Goal: Complete application form: Complete application form

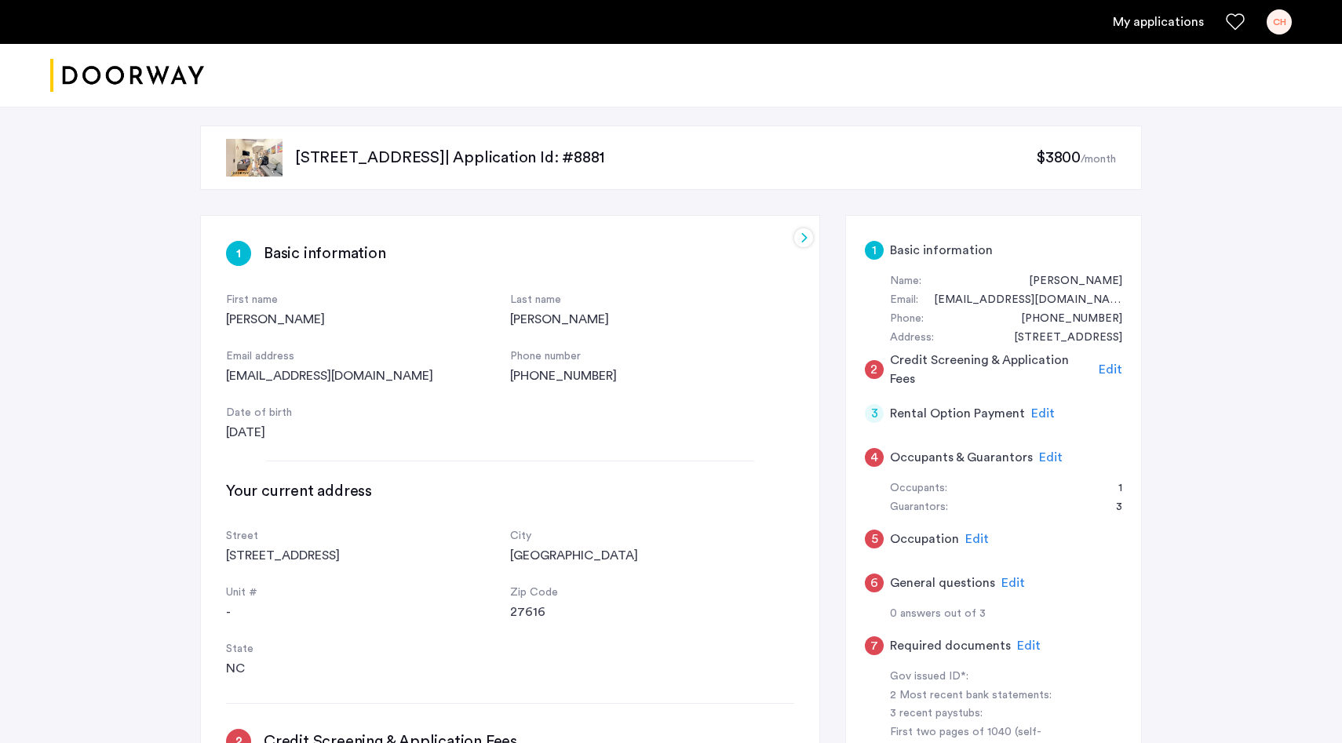
scroll to position [311, 0]
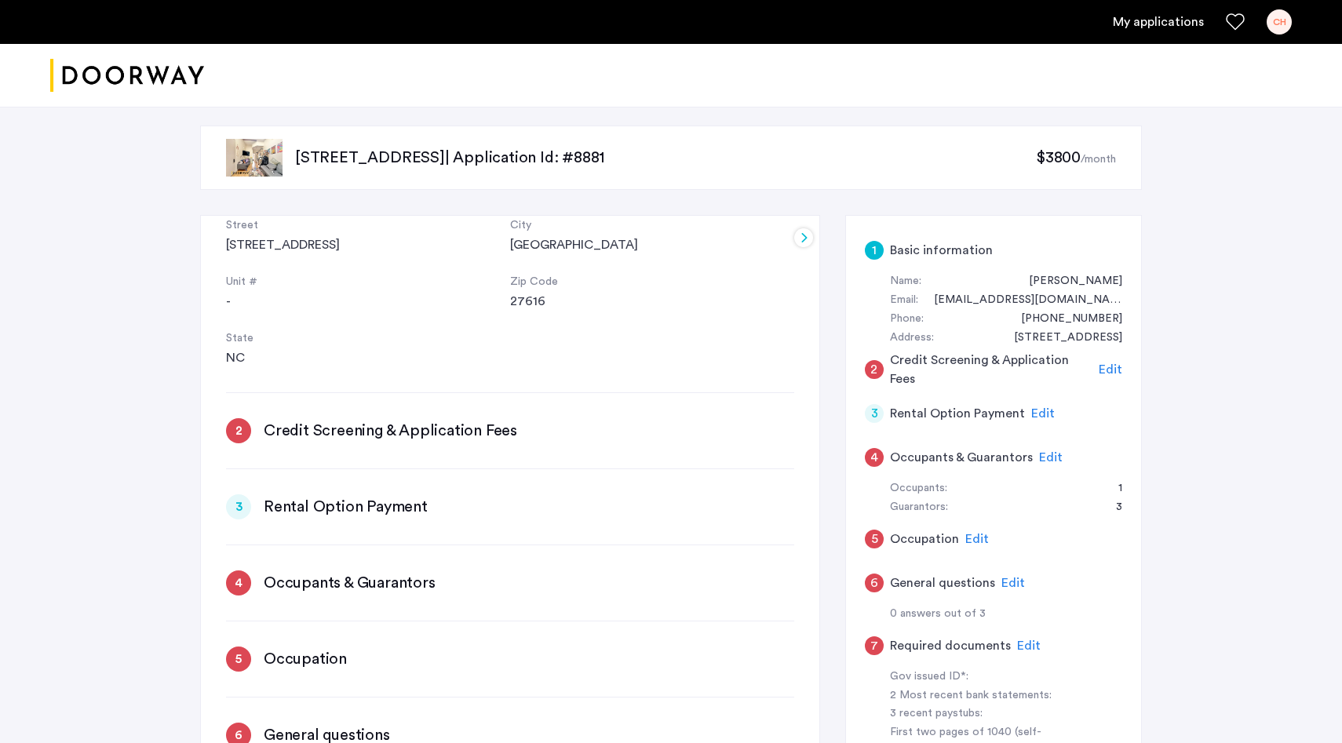
click at [1114, 366] on span "Edit" at bounding box center [1111, 369] width 24 height 13
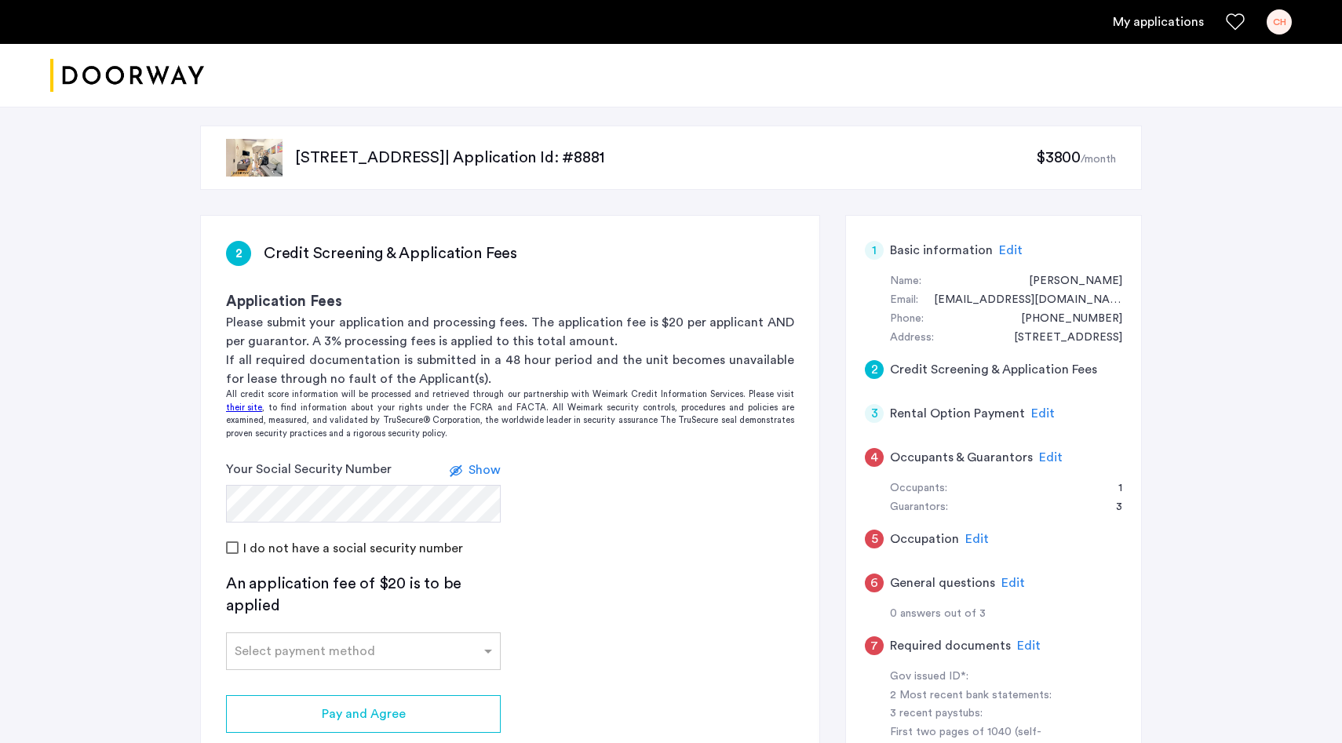
click at [476, 468] on span "Show" at bounding box center [485, 470] width 32 height 13
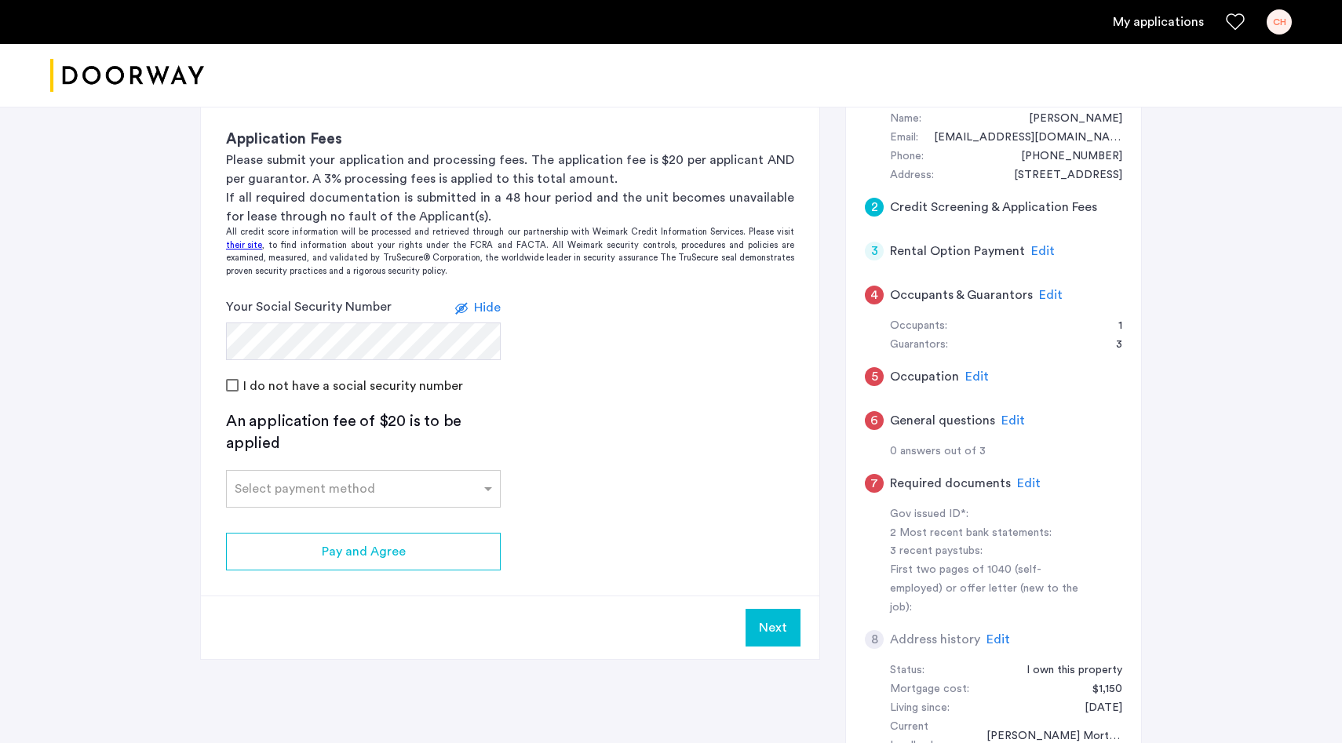
scroll to position [167, 0]
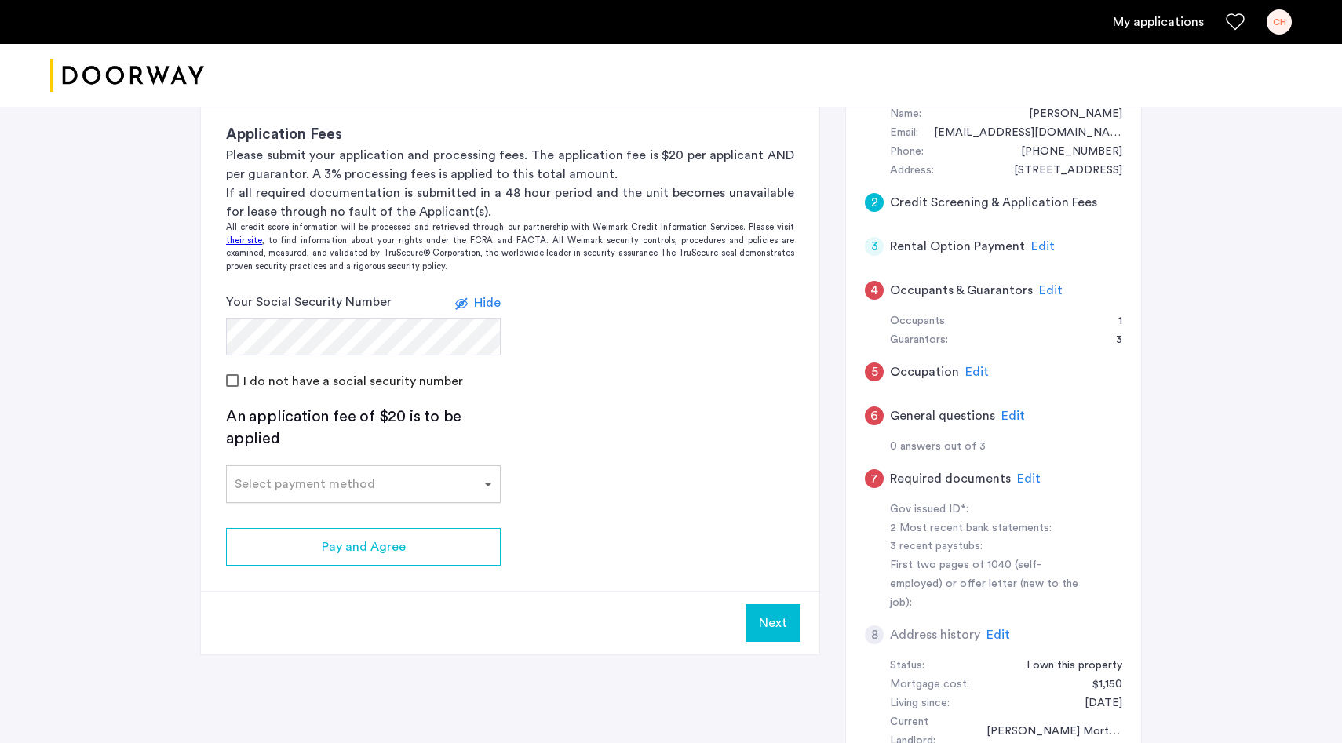
click at [490, 483] on span at bounding box center [490, 484] width 20 height 19
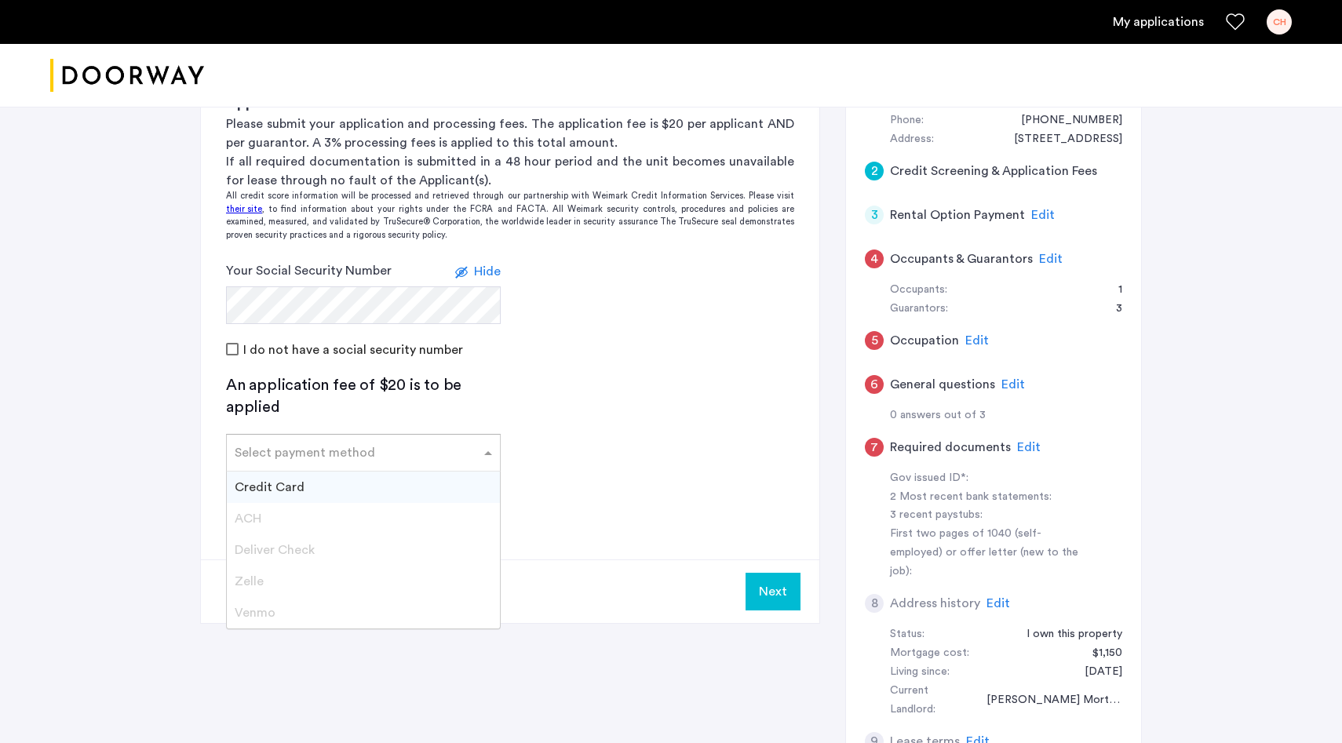
scroll to position [203, 0]
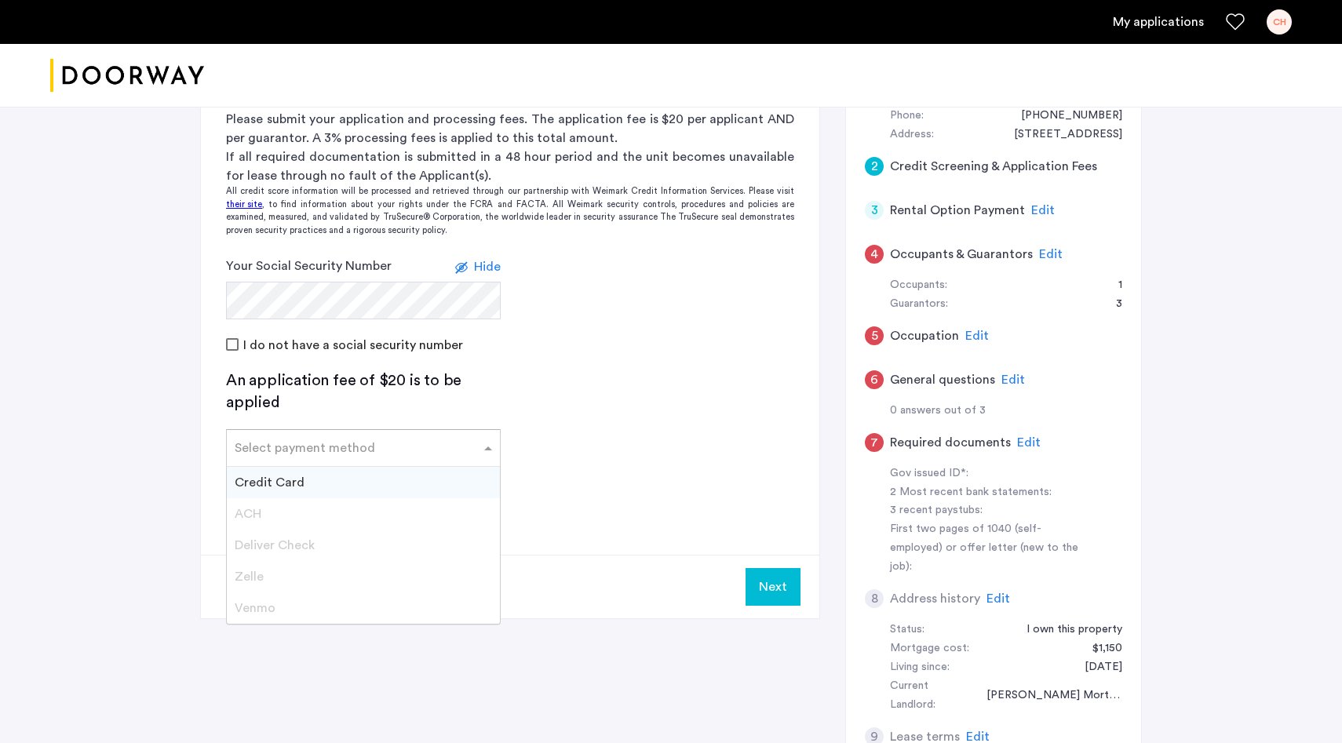
click at [261, 575] on span "Zelle" at bounding box center [249, 577] width 29 height 13
click at [646, 433] on app-credit-screening "2 Credit Screening & Application Fees Application Fees Please submit your appli…" at bounding box center [510, 316] width 618 height 606
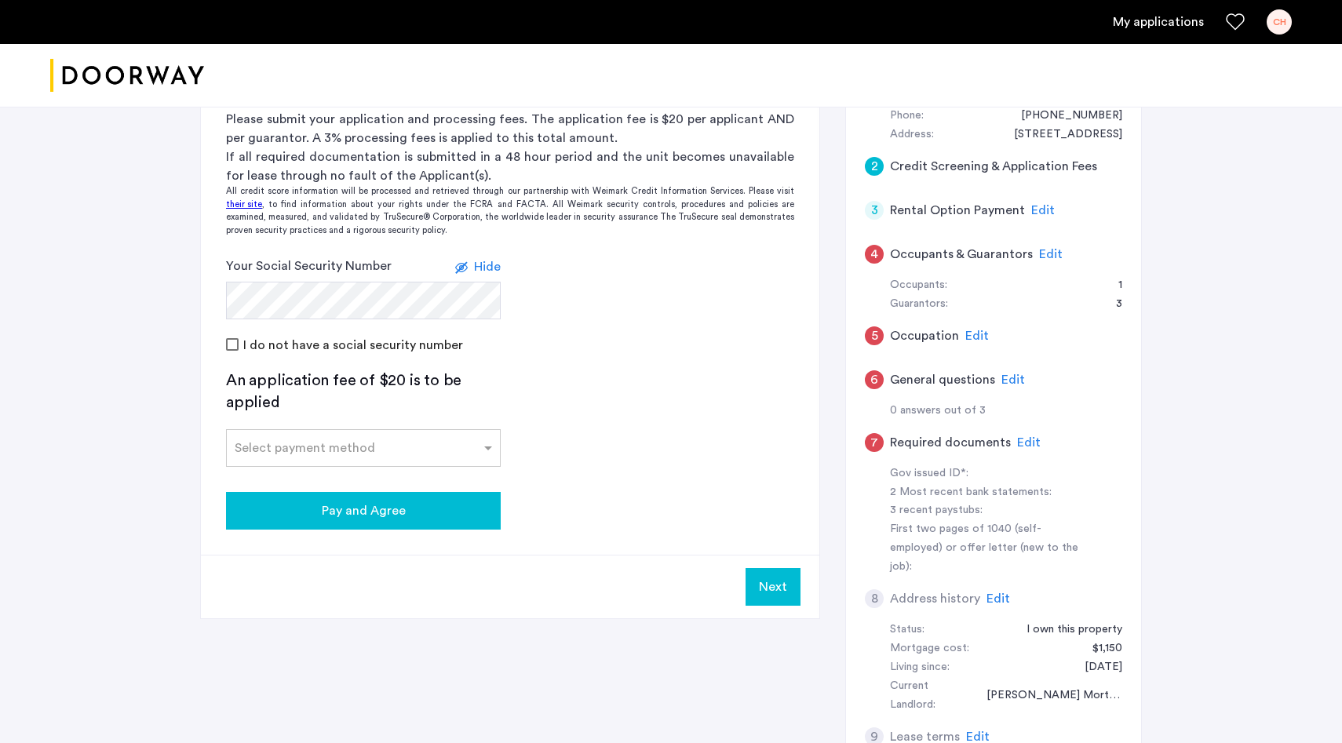
click at [431, 518] on div "Pay and Agree" at bounding box center [364, 511] width 250 height 19
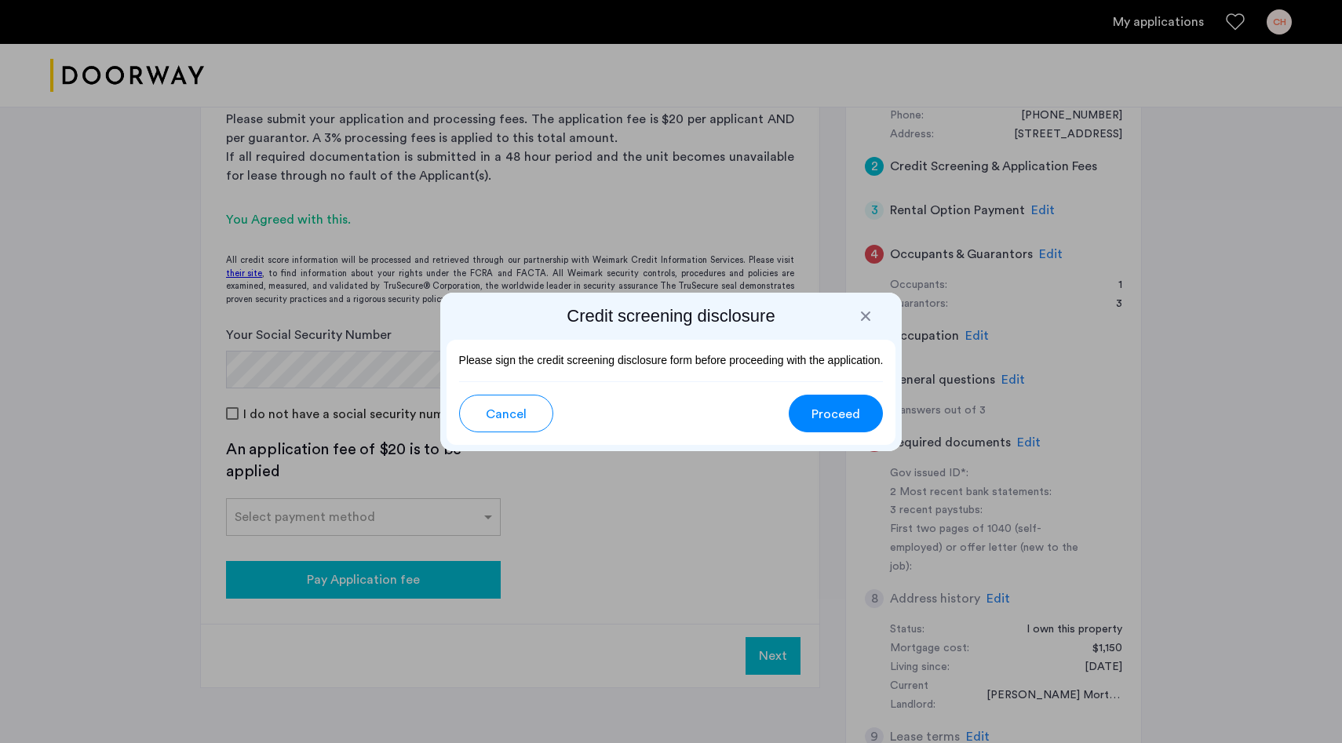
scroll to position [0, 0]
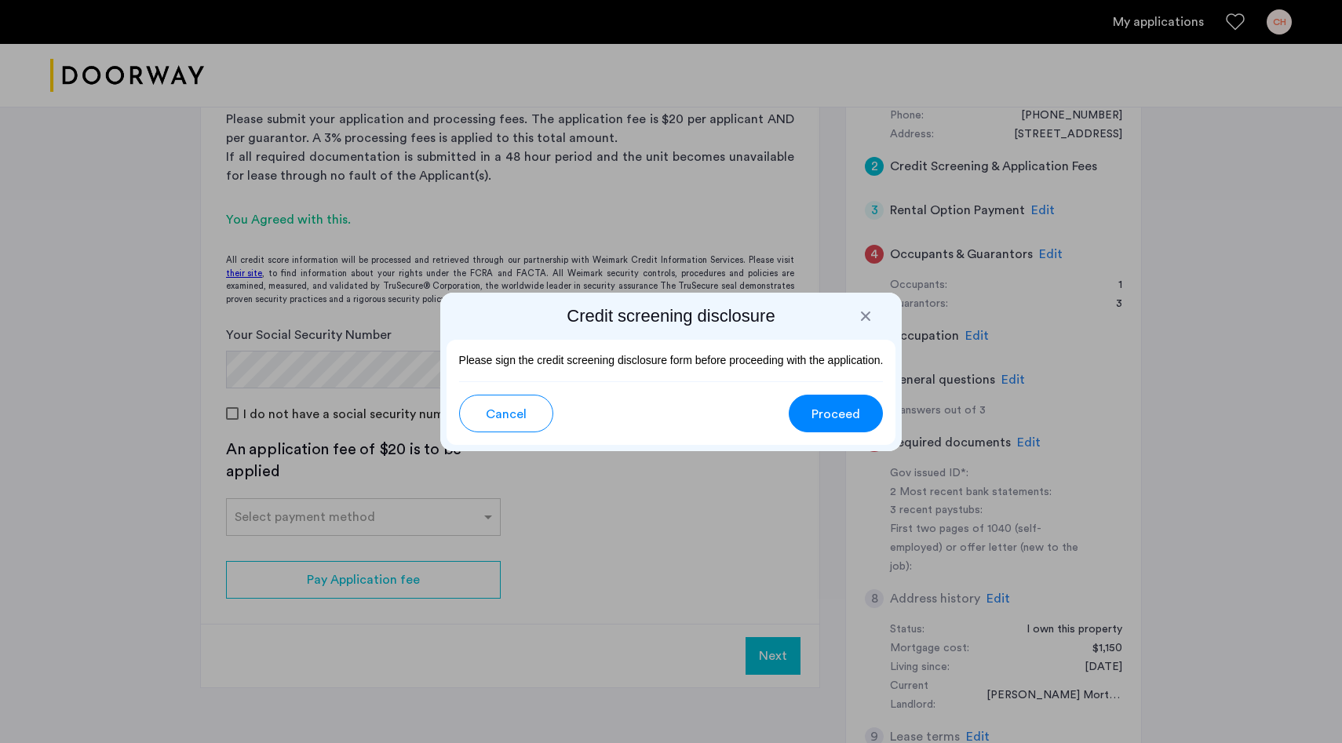
click at [843, 422] on span "Proceed" at bounding box center [836, 414] width 49 height 19
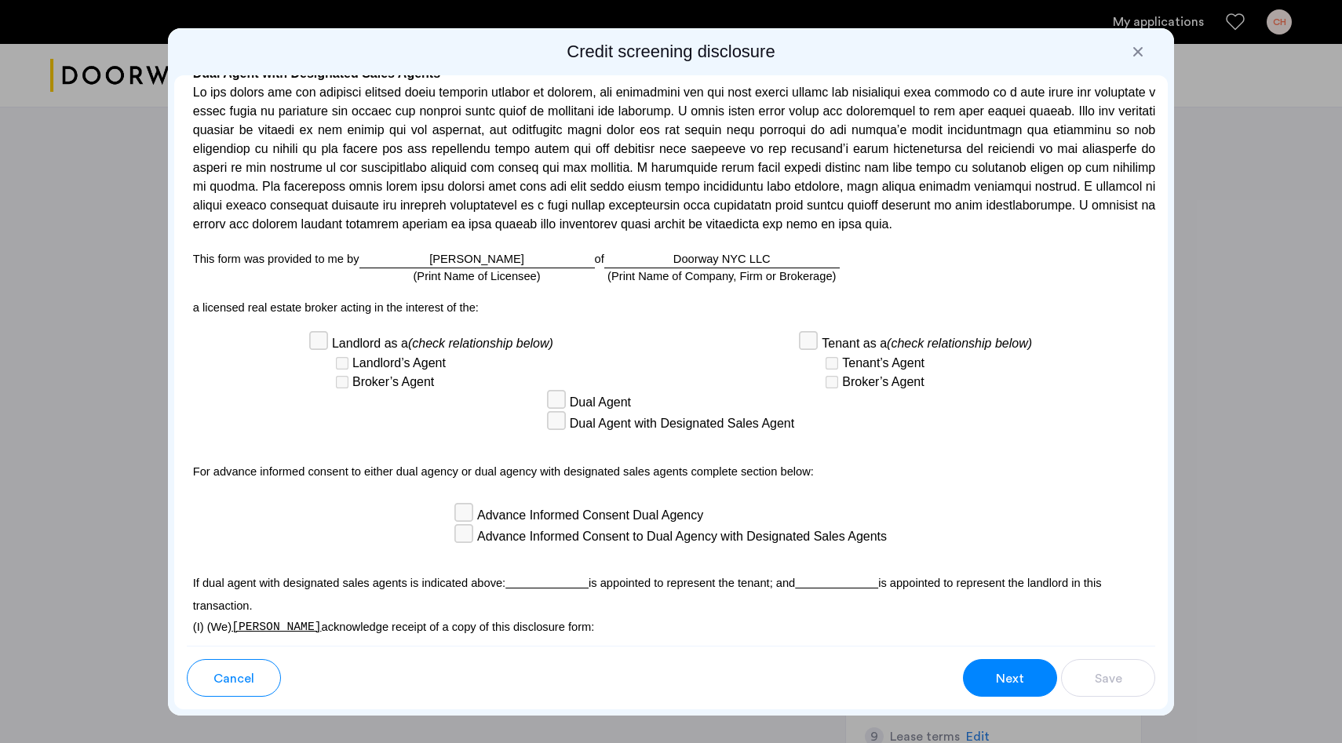
scroll to position [3972, 0]
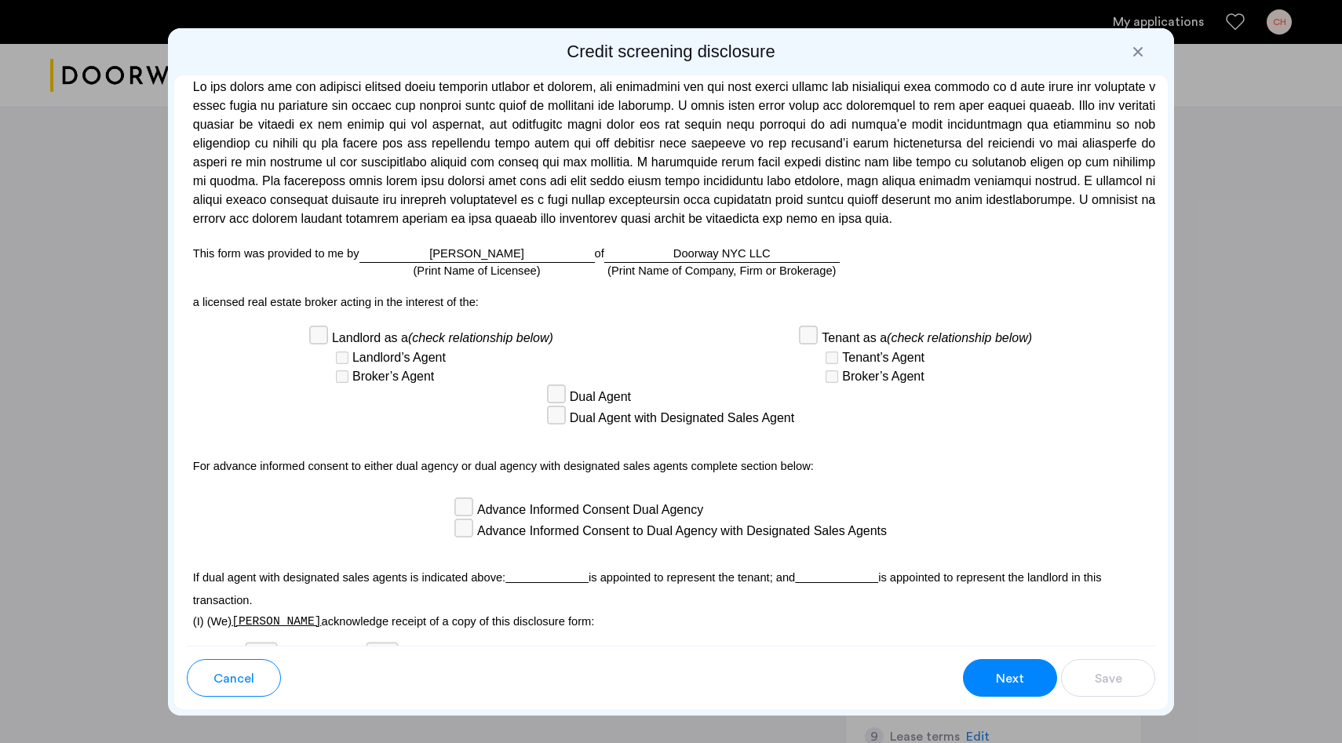
click at [218, 673] on div "Sign" at bounding box center [217, 686] width 60 height 26
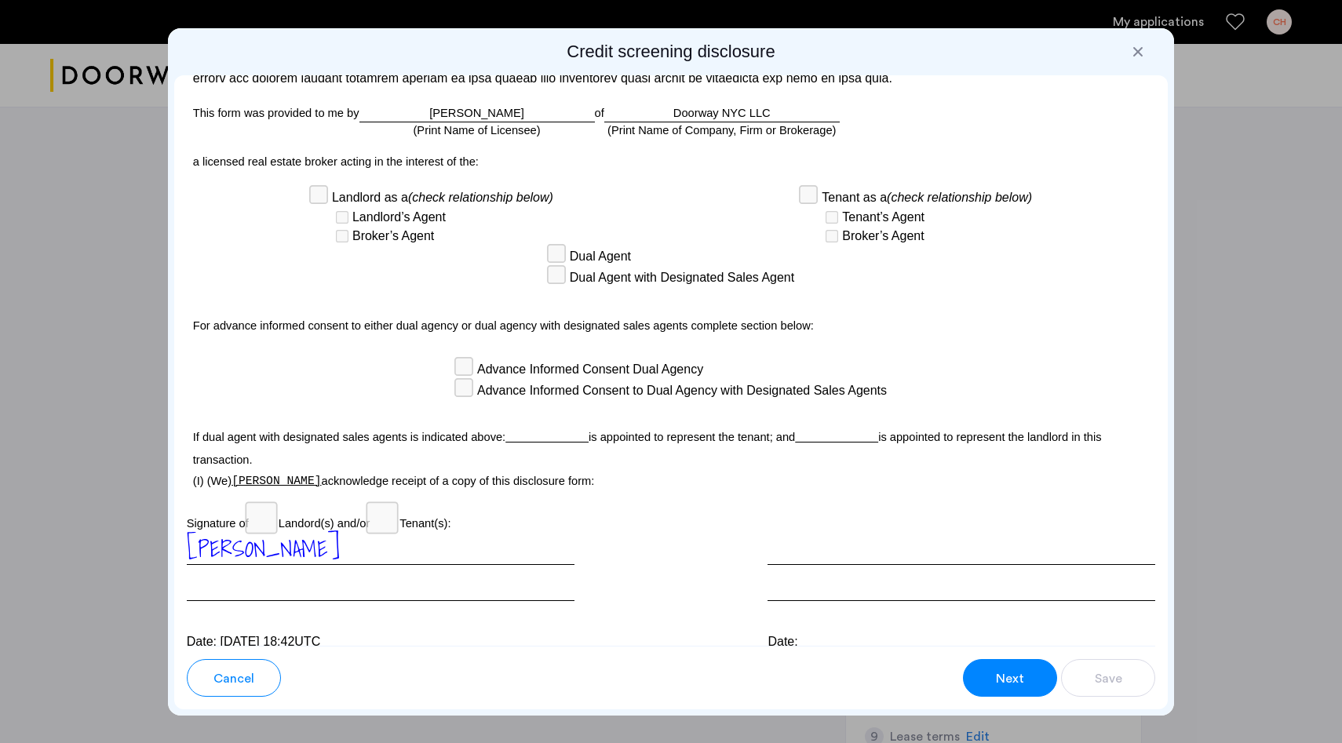
click at [788, 633] on div "Date:" at bounding box center [962, 642] width 388 height 19
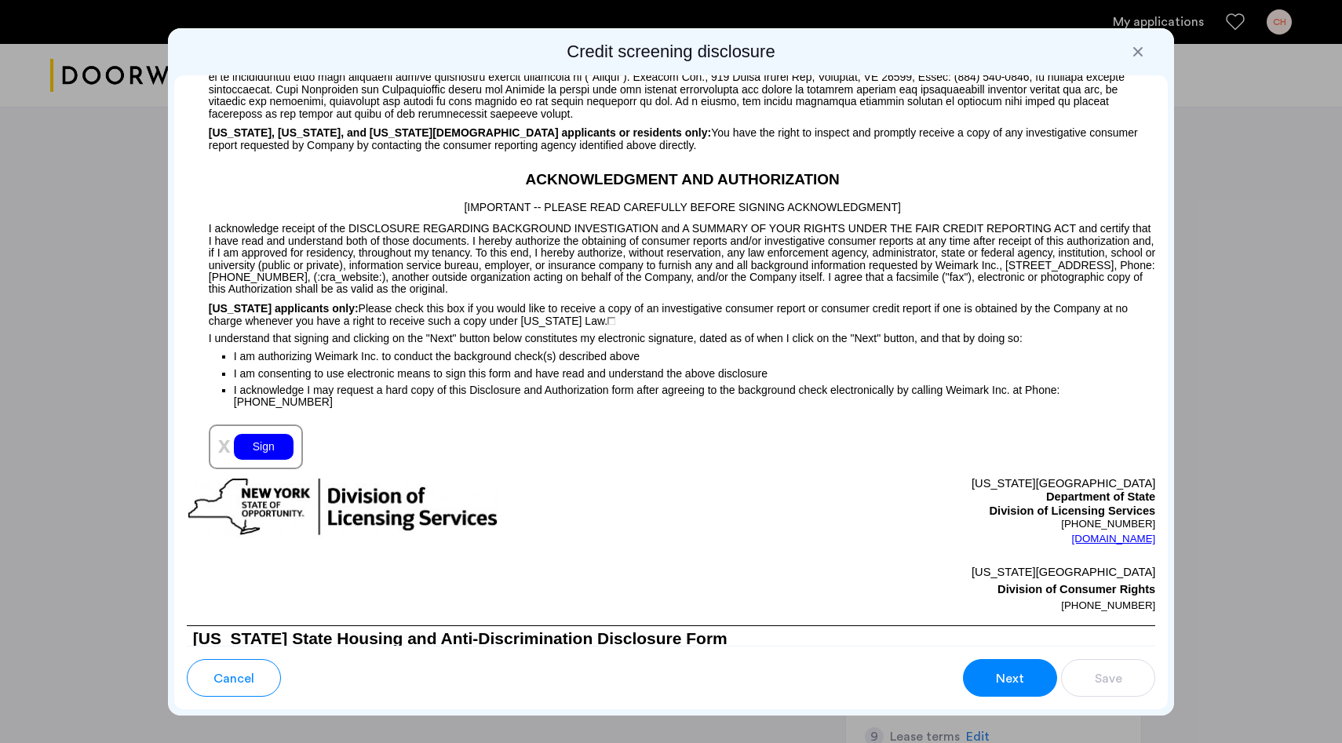
scroll to position [1503, 0]
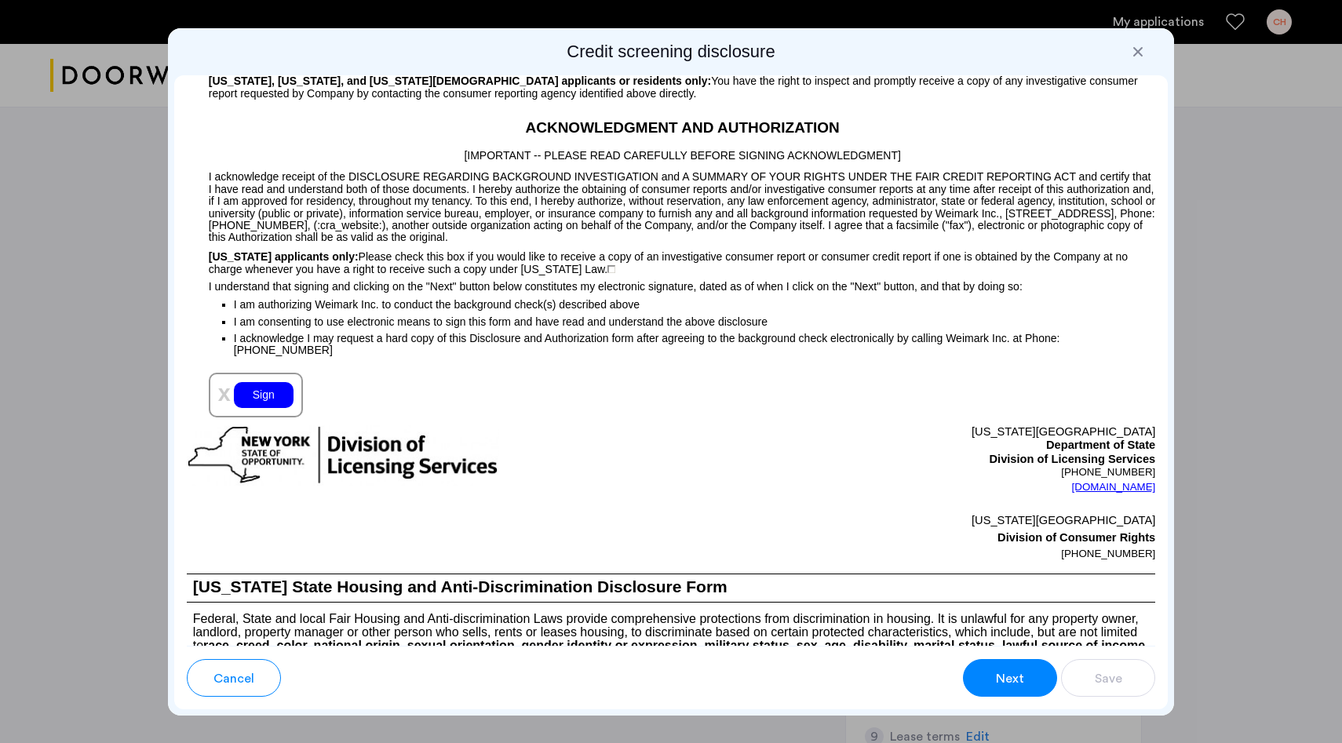
click at [1010, 677] on span "Next" at bounding box center [1010, 678] width 28 height 19
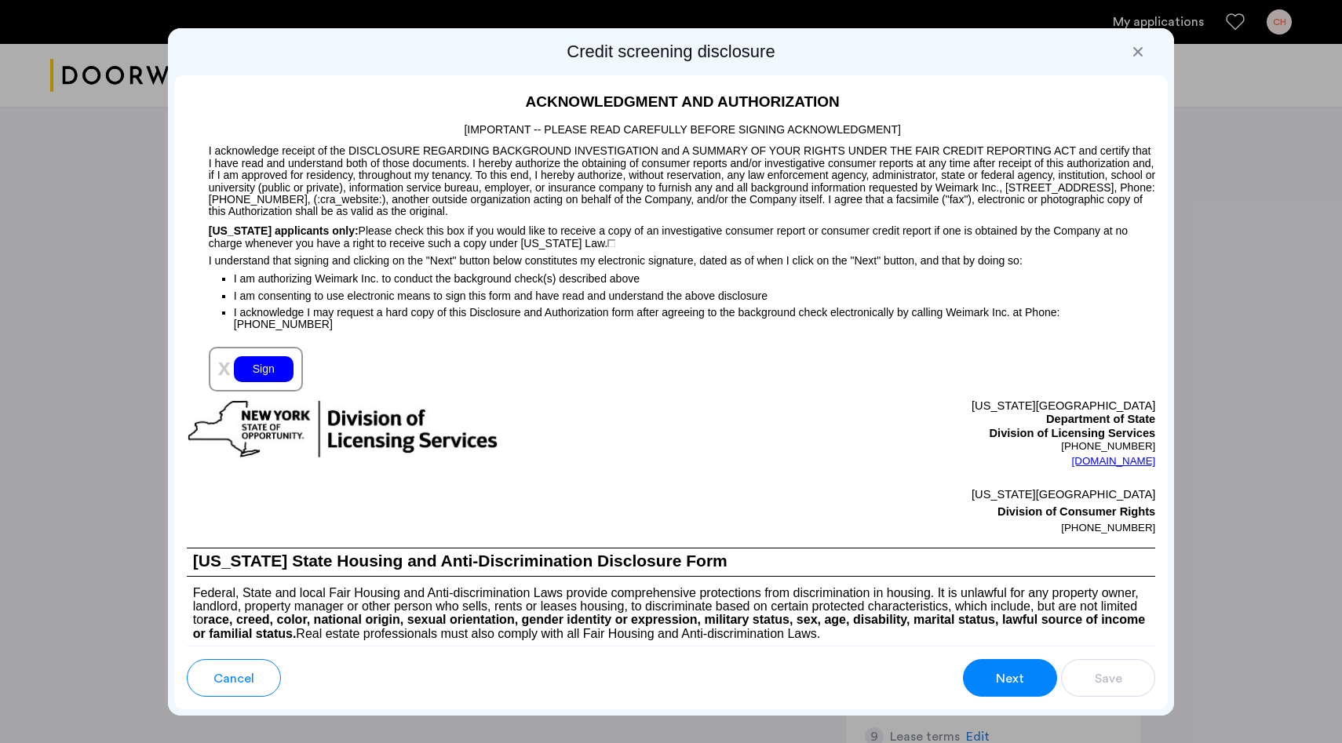
click at [261, 356] on div "Sign" at bounding box center [264, 369] width 60 height 26
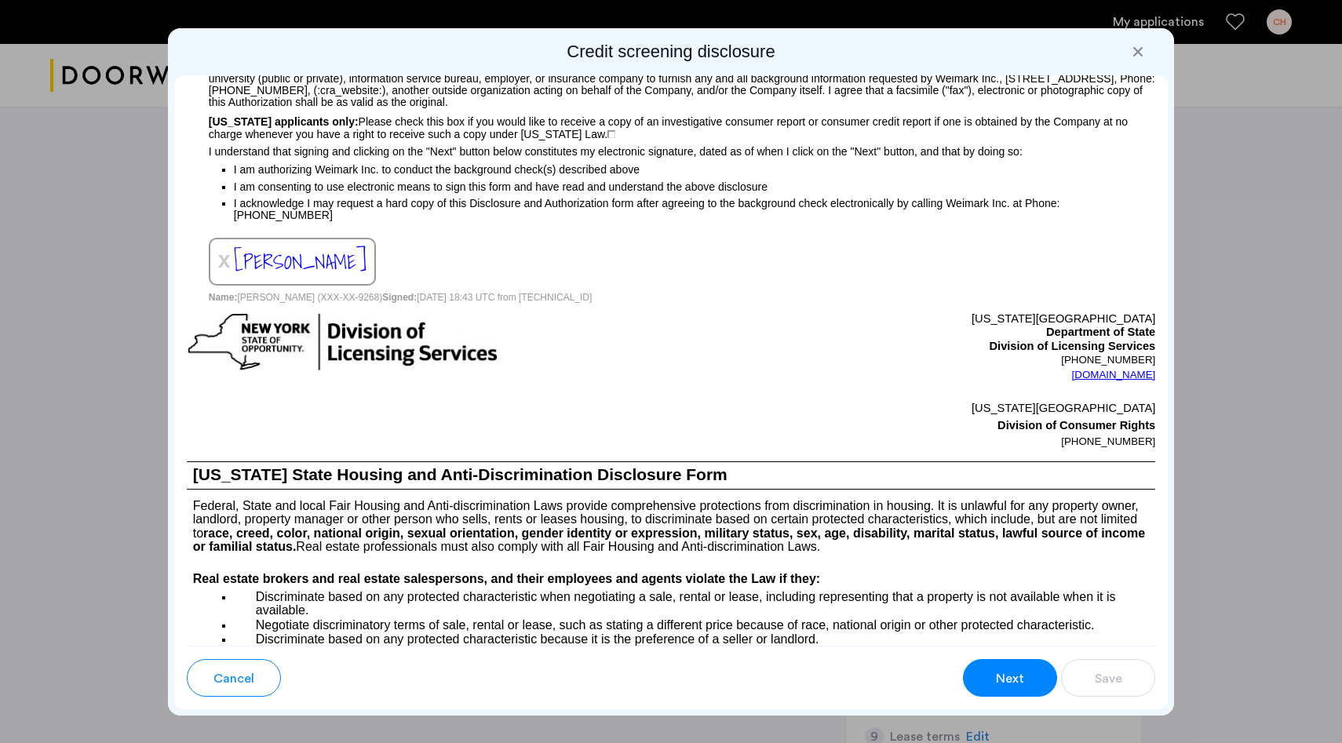
scroll to position [1642, 0]
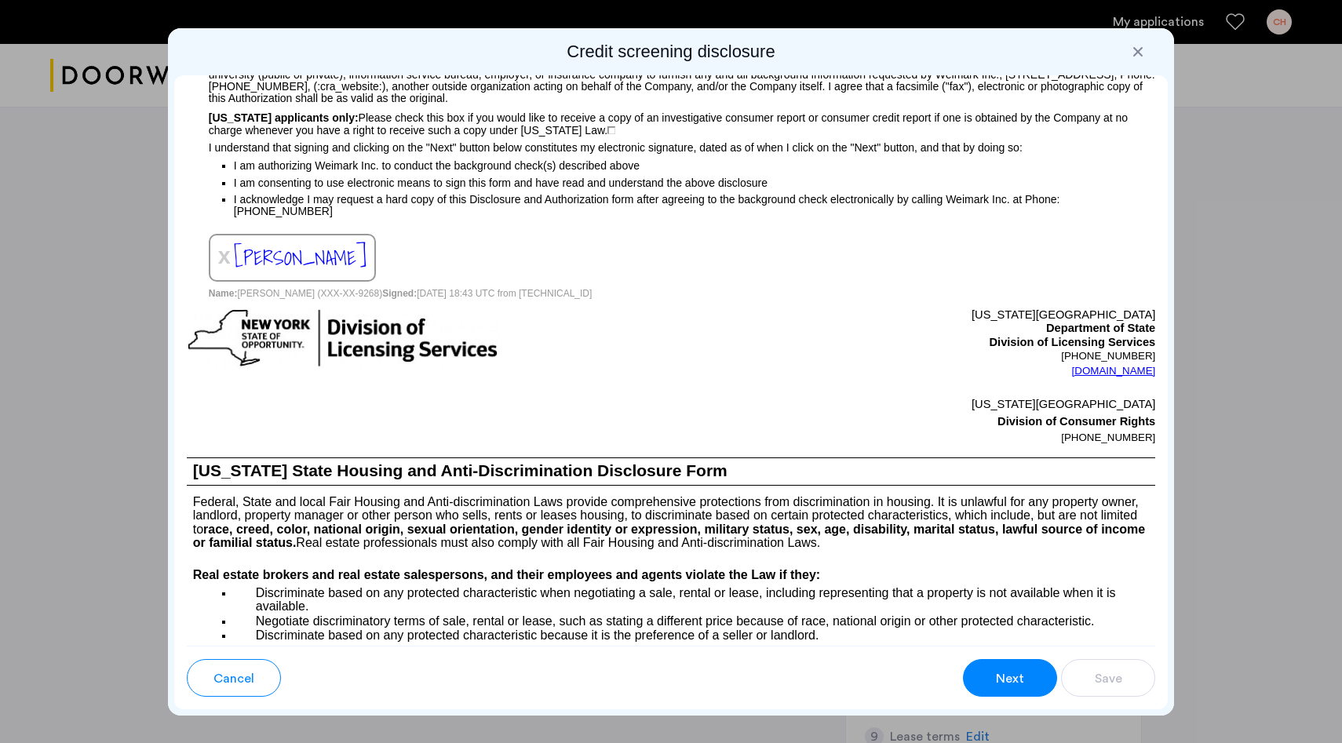
click at [995, 683] on div "Next" at bounding box center [1010, 678] width 30 height 19
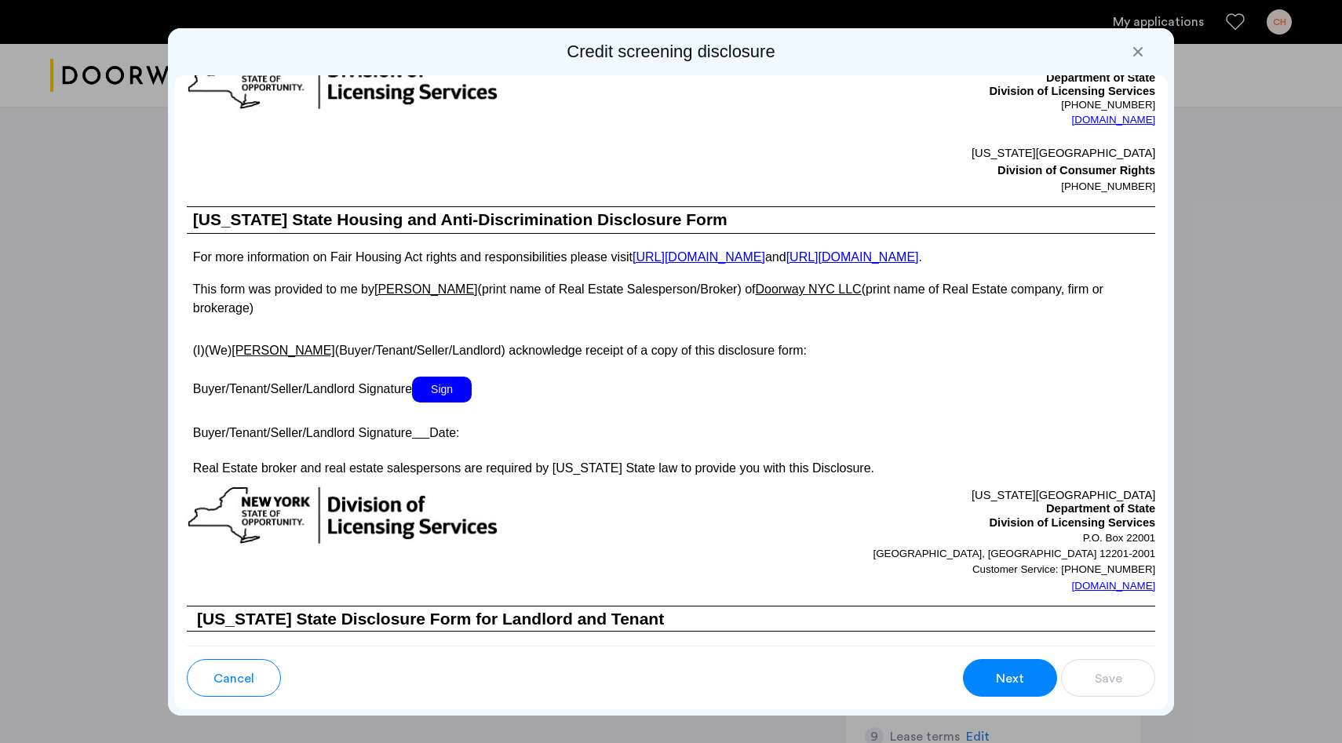
scroll to position [2594, 0]
click at [446, 376] on span "Sign" at bounding box center [442, 389] width 60 height 26
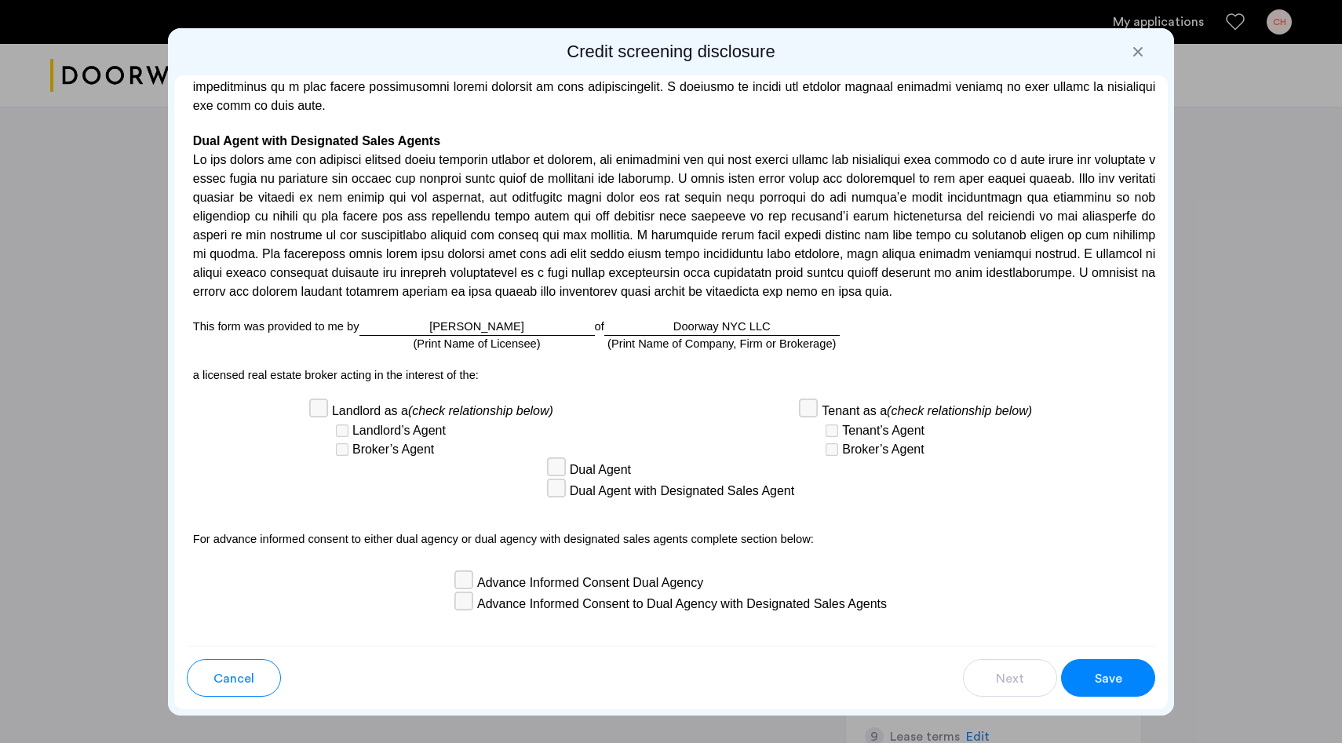
scroll to position [4136, 0]
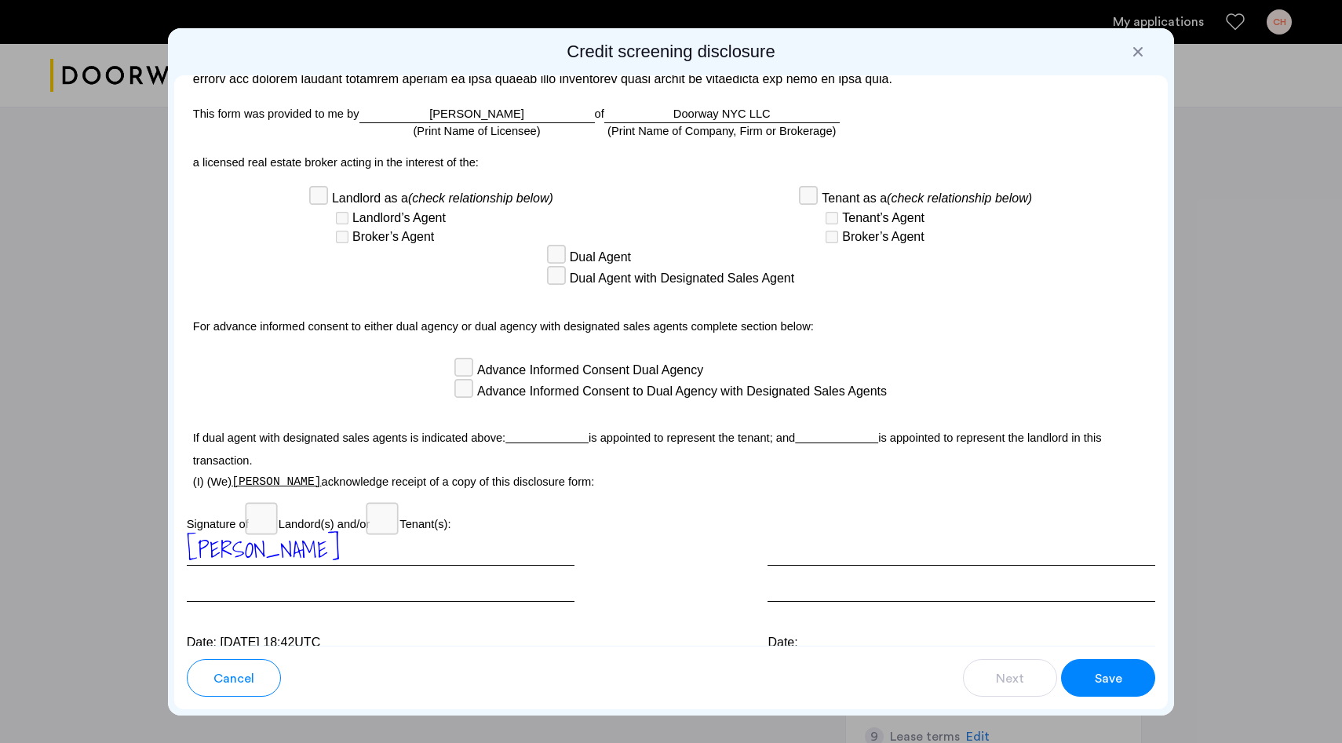
click at [821, 579] on div "Para información en español, visite [DOMAIN_NAME][URL] o escribe a la Consumer …" at bounding box center [671, 360] width 994 height 571
click at [1111, 684] on span "Save" at bounding box center [1108, 678] width 27 height 19
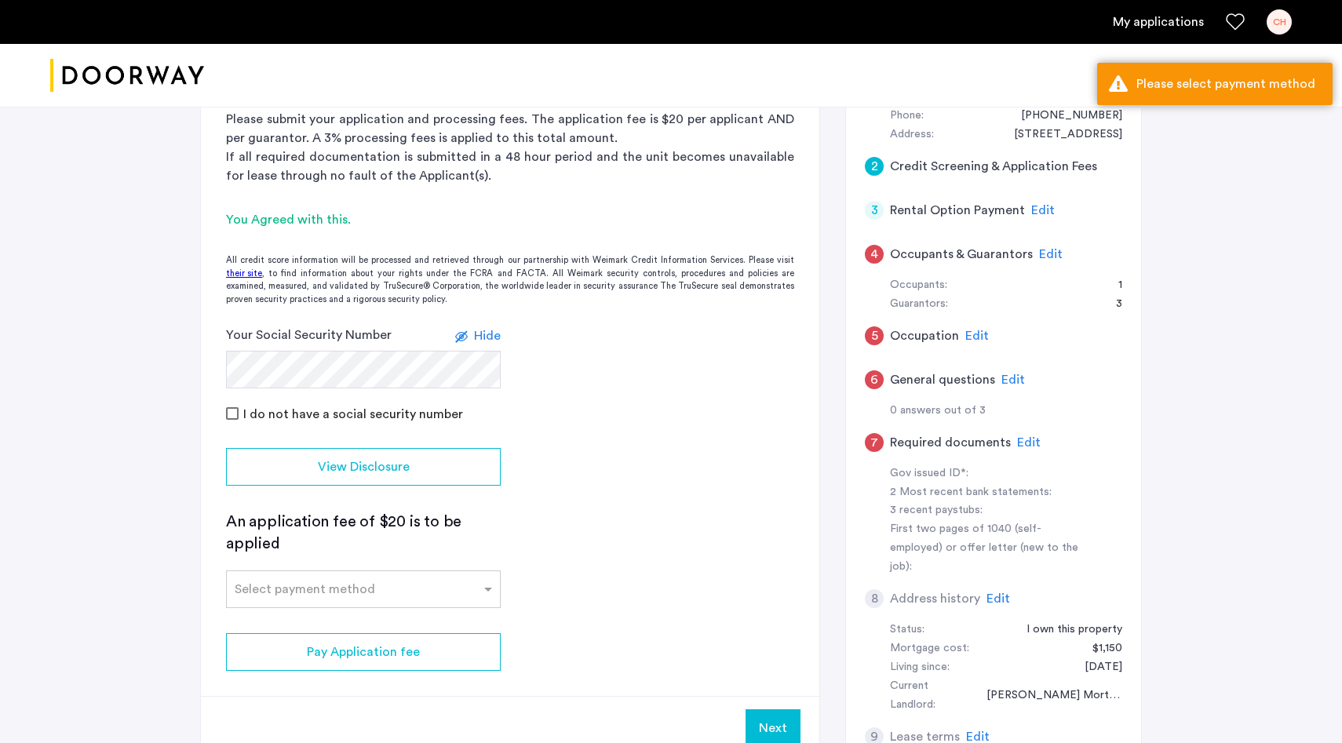
scroll to position [203, 0]
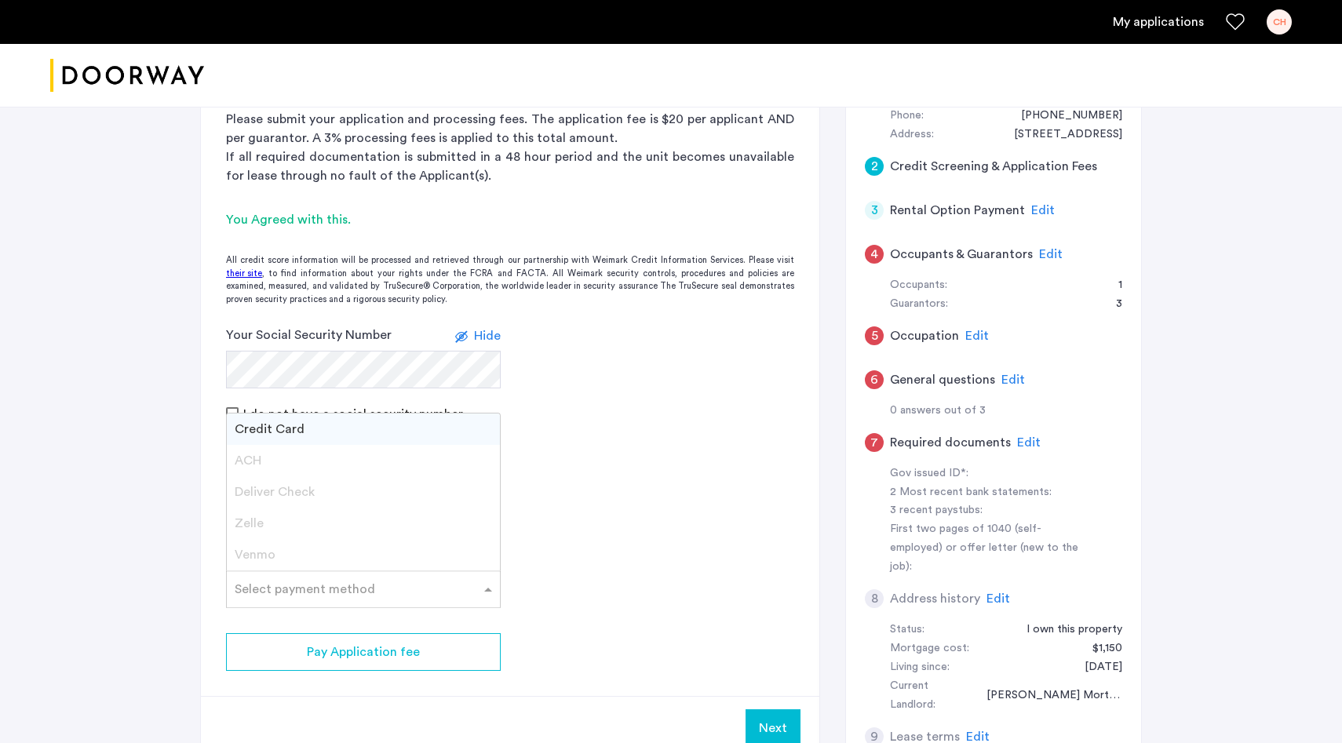
click at [491, 589] on span at bounding box center [490, 589] width 20 height 19
click at [342, 431] on div "Credit Card" at bounding box center [363, 429] width 273 height 31
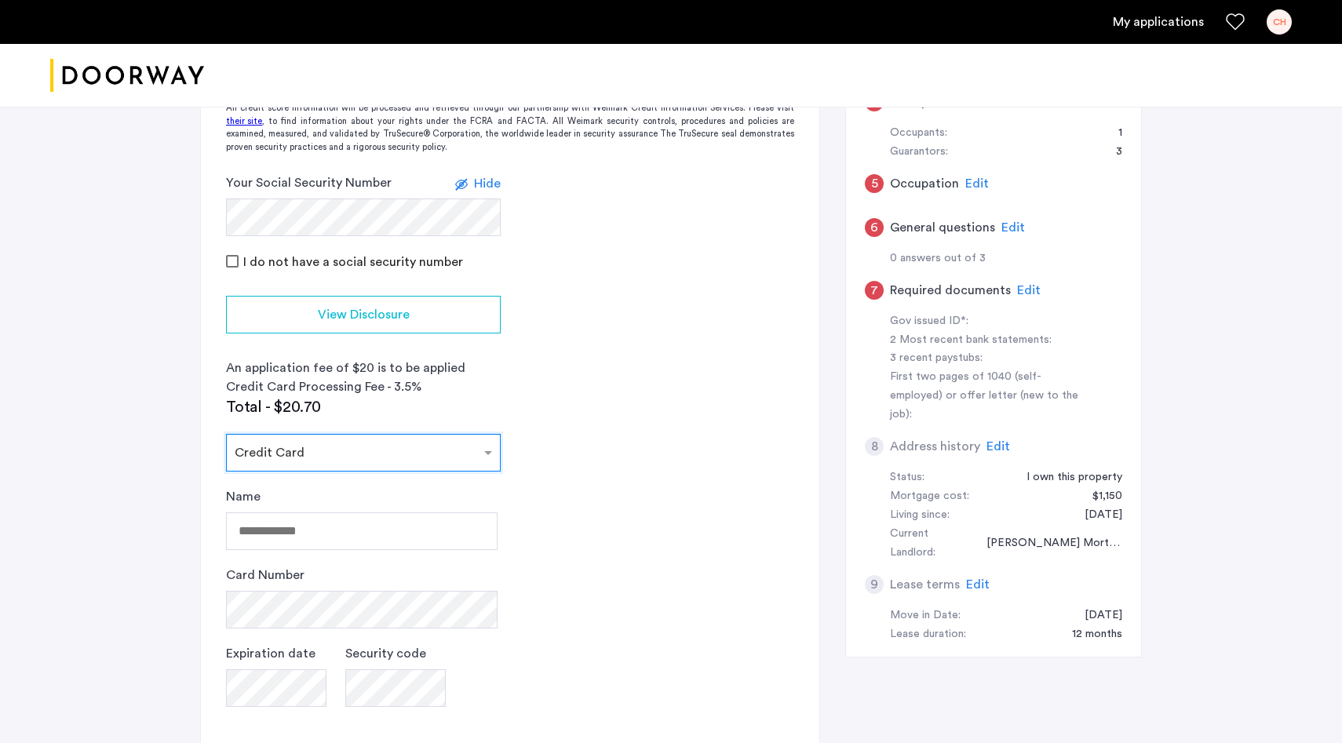
scroll to position [356, 0]
click at [348, 534] on input "Name" at bounding box center [362, 531] width 272 height 38
drag, startPoint x: 236, startPoint y: 528, endPoint x: 330, endPoint y: 527, distance: 93.4
click at [330, 528] on input "Name" at bounding box center [362, 531] width 272 height 38
type input "**********"
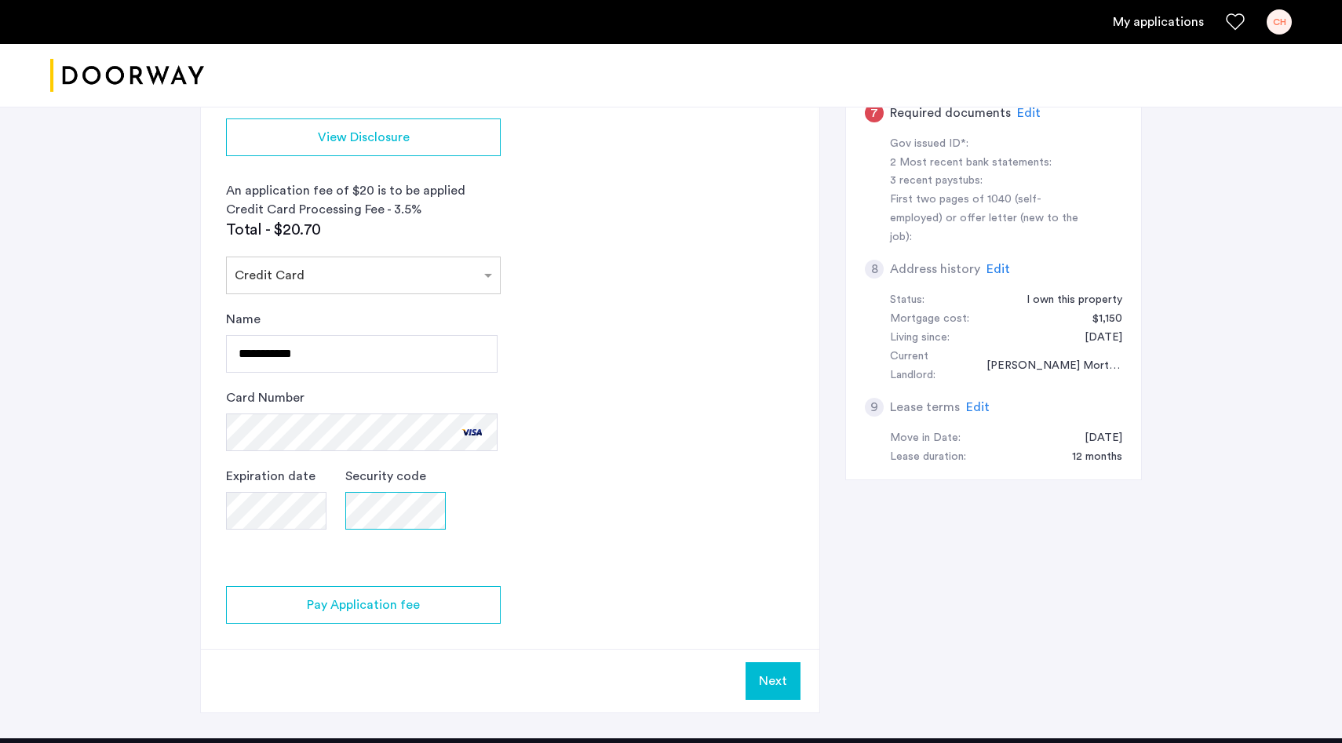
scroll to position [535, 0]
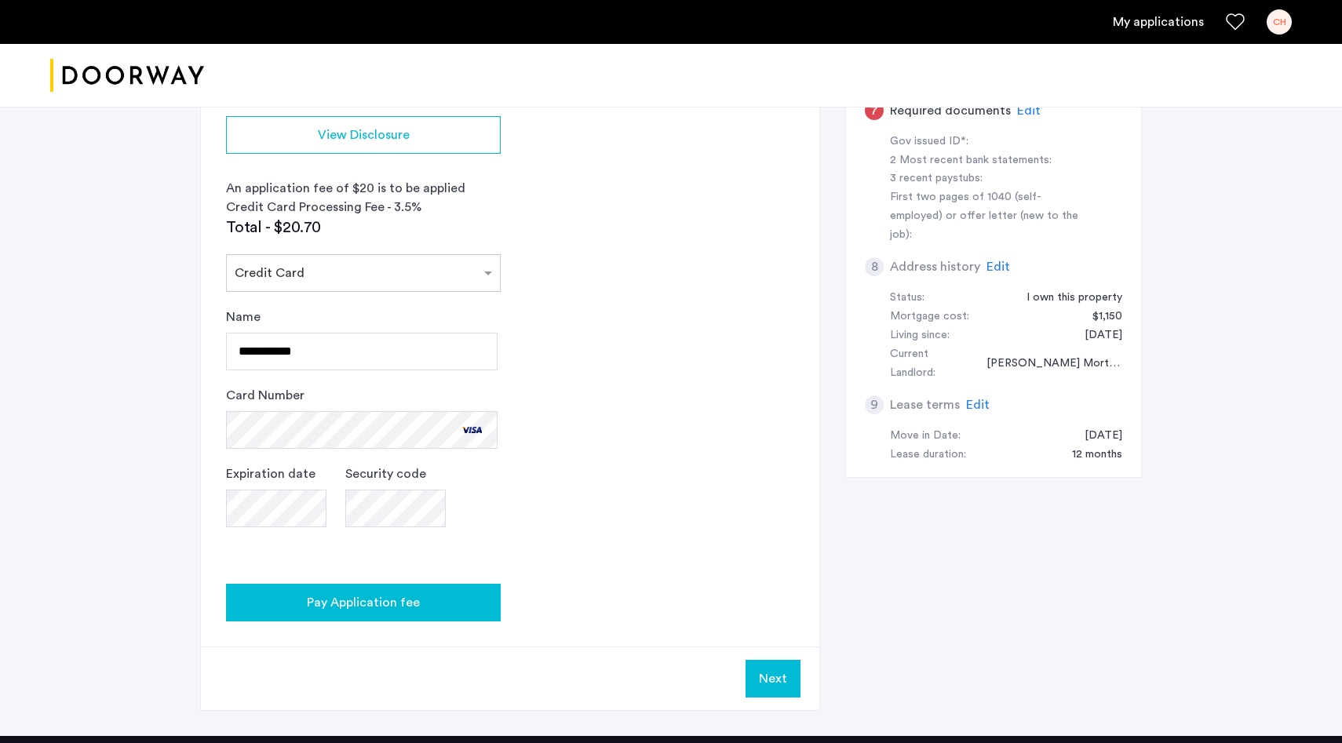
click at [388, 604] on span "Pay Application fee" at bounding box center [363, 602] width 113 height 19
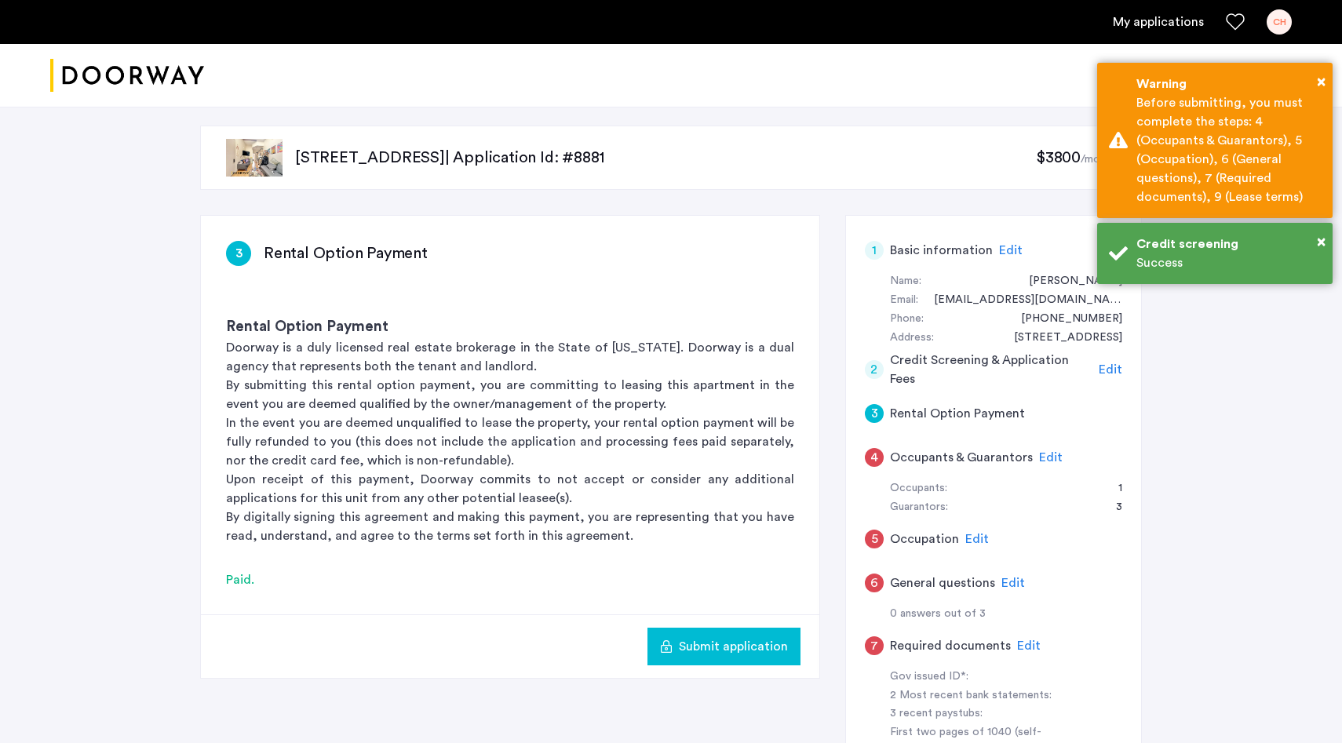
scroll to position [8, 0]
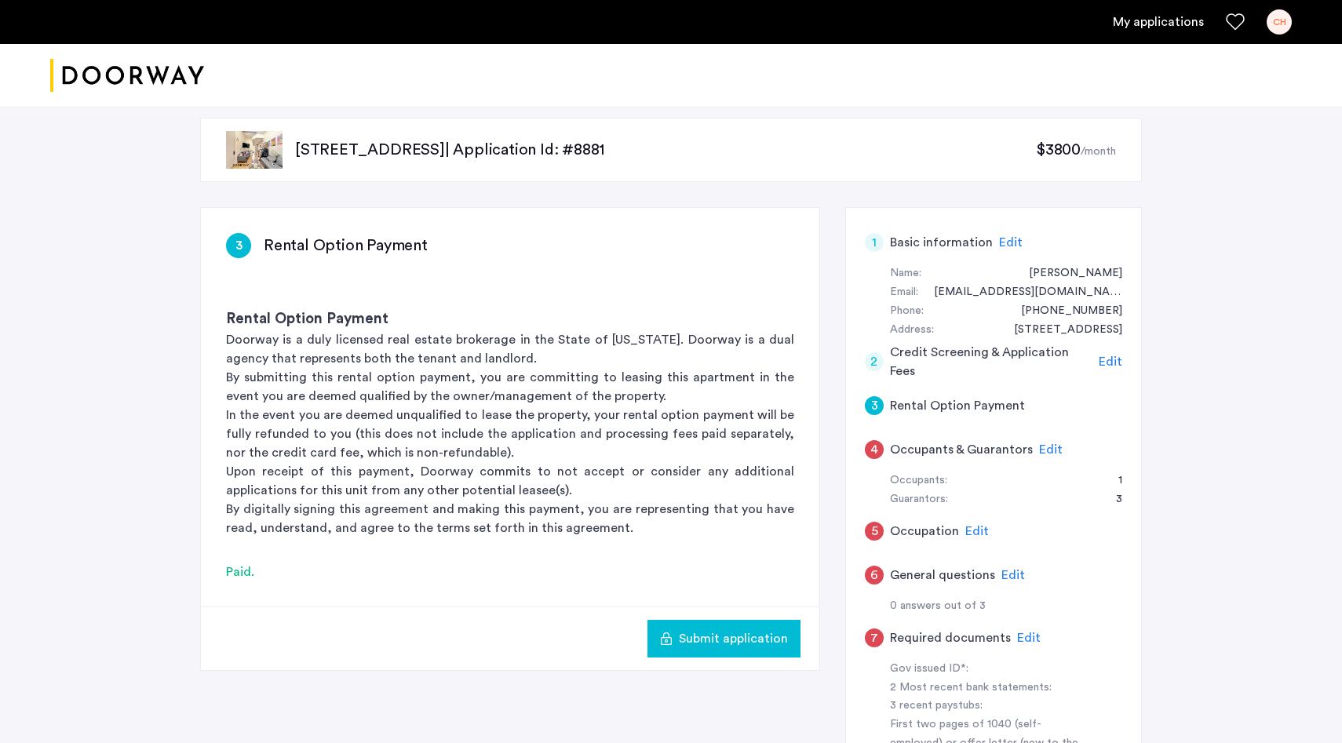
click at [1041, 450] on span "Edit" at bounding box center [1051, 449] width 24 height 13
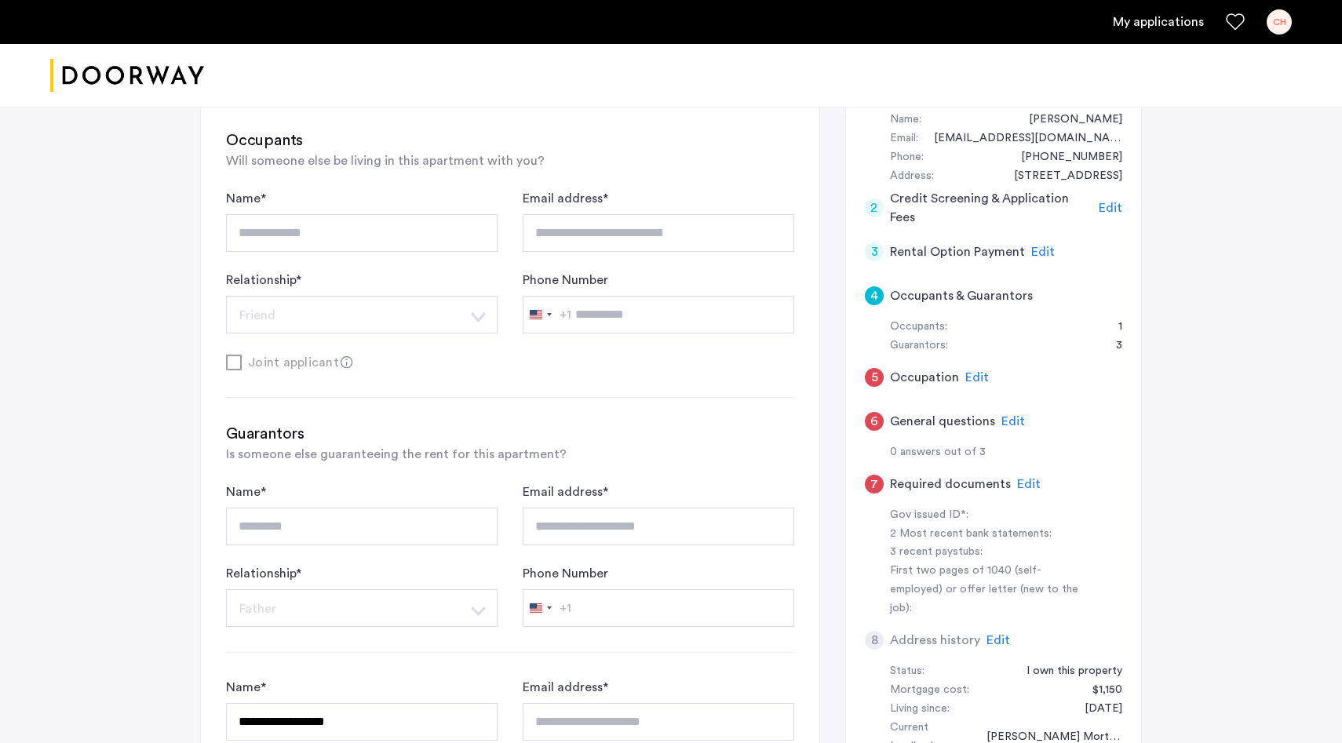
scroll to position [159, 0]
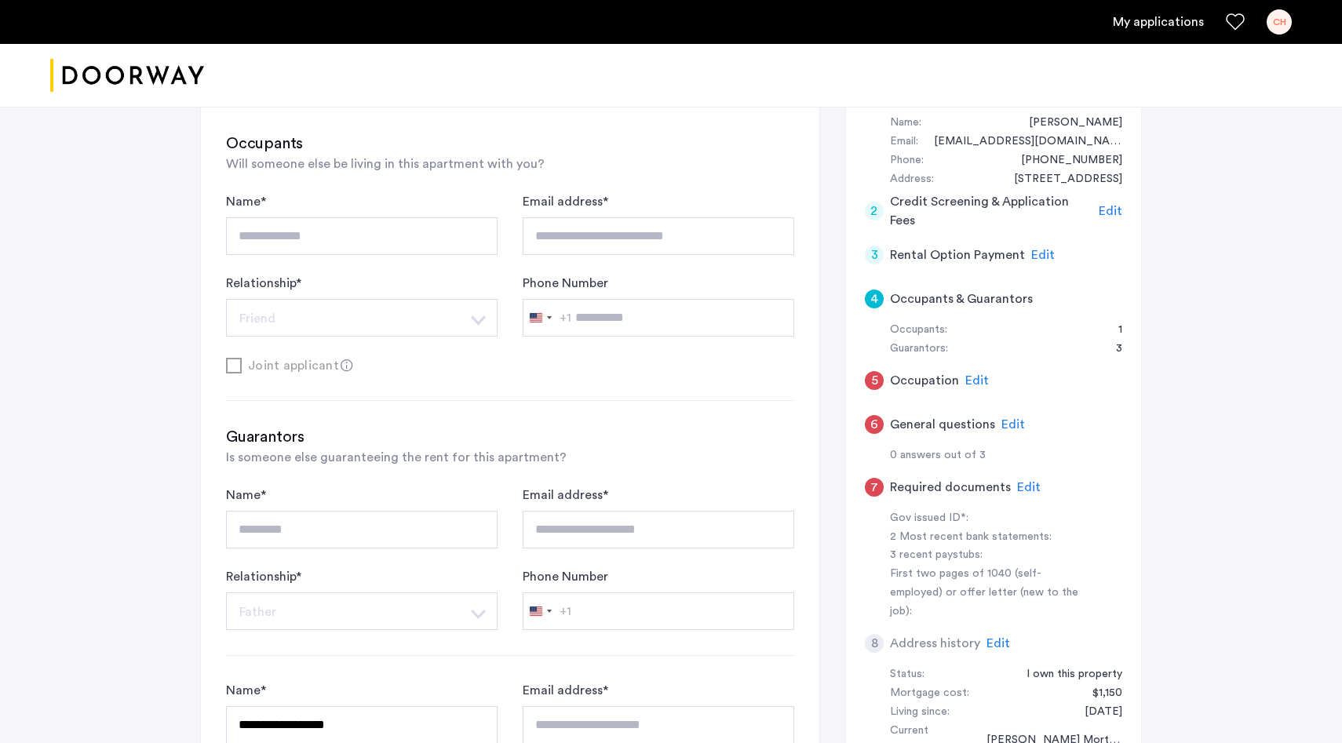
click at [871, 297] on div "4" at bounding box center [874, 299] width 19 height 19
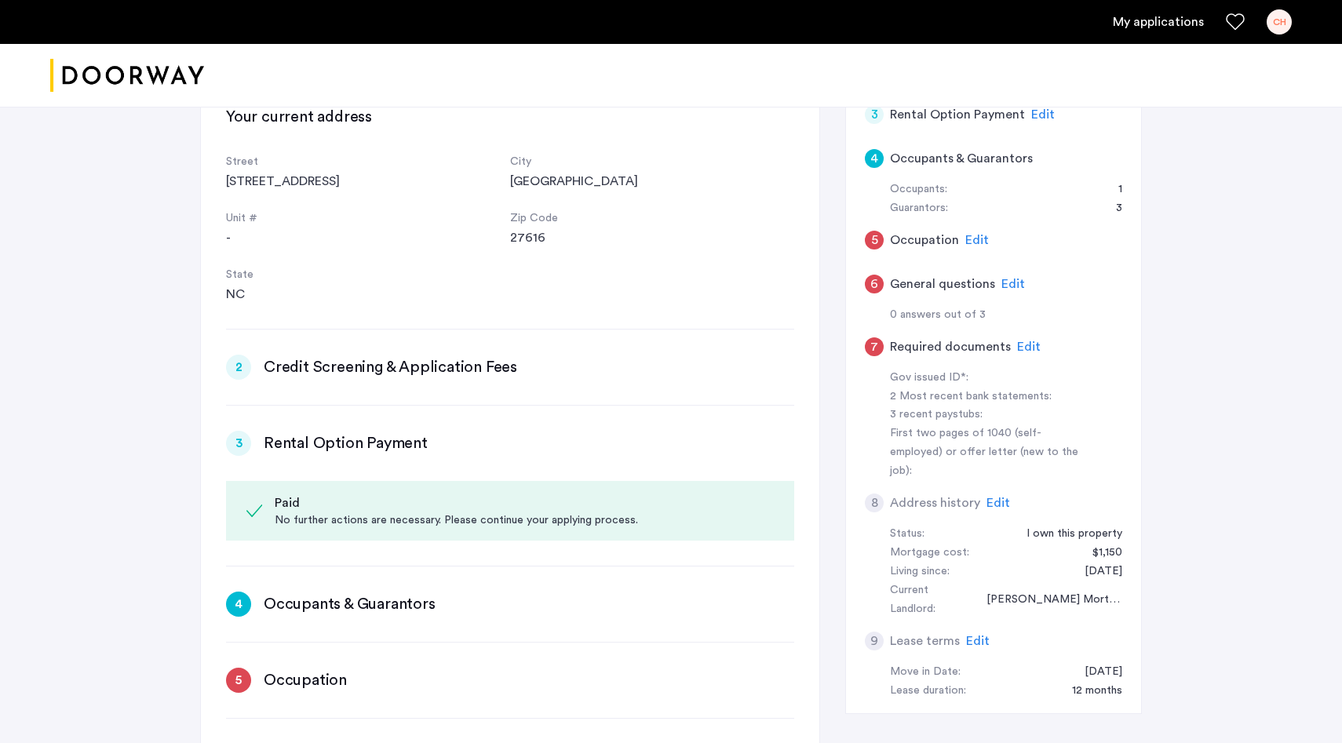
scroll to position [294, 0]
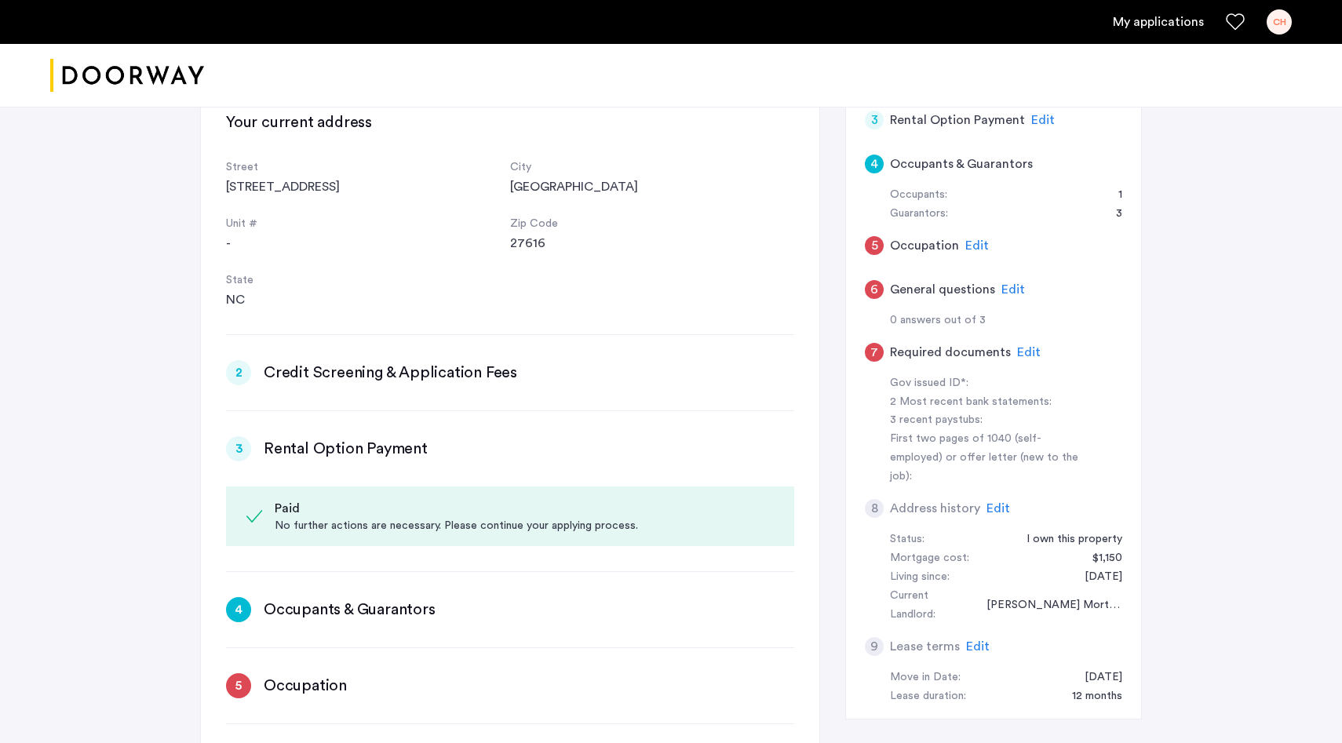
click at [968, 202] on div "Occupants: 1" at bounding box center [1006, 195] width 232 height 19
click at [953, 164] on h5 "Occupants & Guarantors" at bounding box center [961, 164] width 143 height 19
click at [933, 215] on div "Guarantors:" at bounding box center [919, 214] width 58 height 19
click at [970, 244] on span "Edit" at bounding box center [977, 245] width 24 height 13
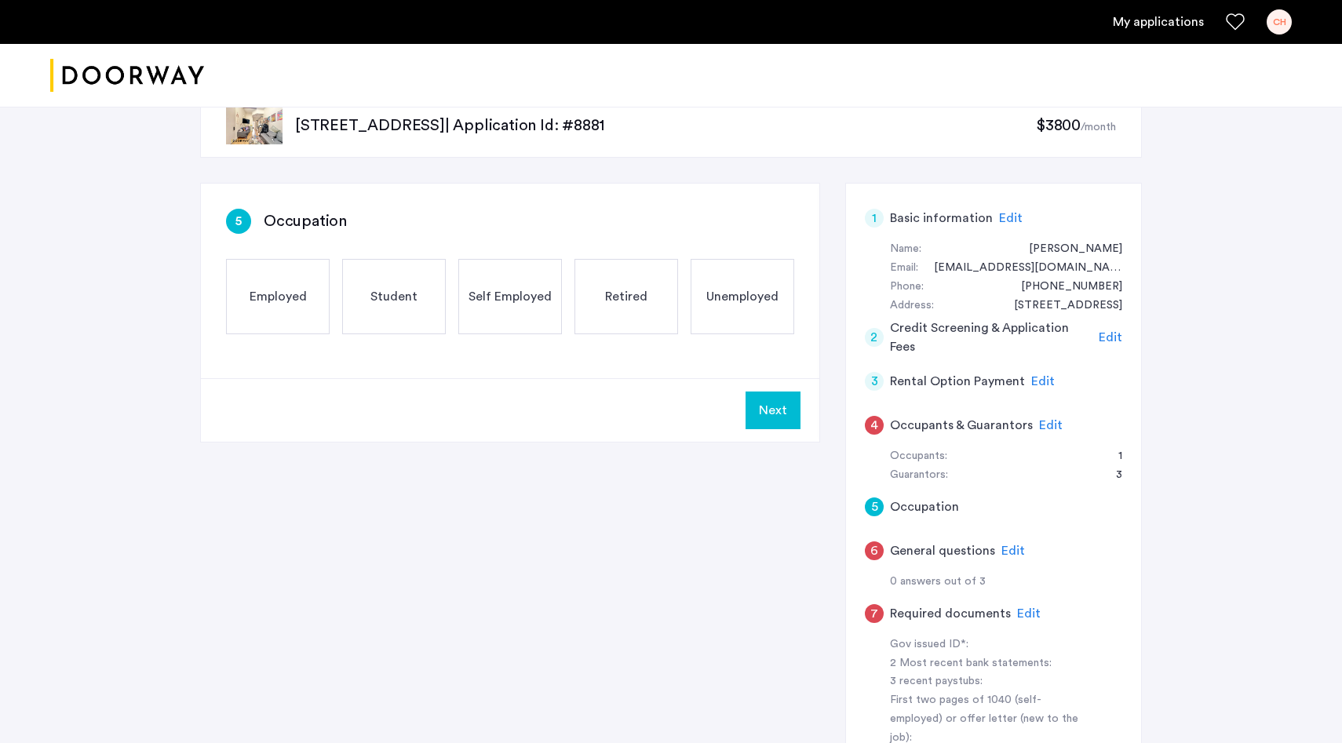
scroll to position [0, 0]
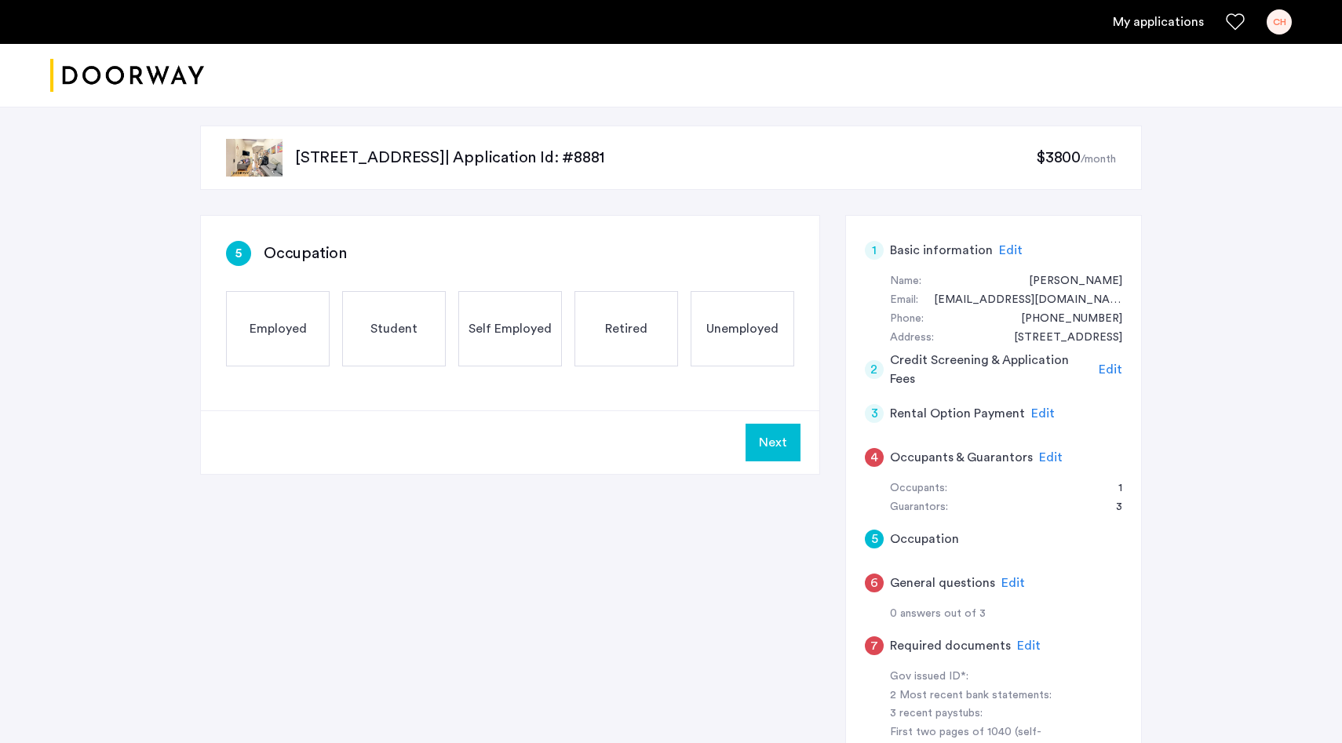
click at [295, 323] on span "Employed" at bounding box center [278, 328] width 57 height 19
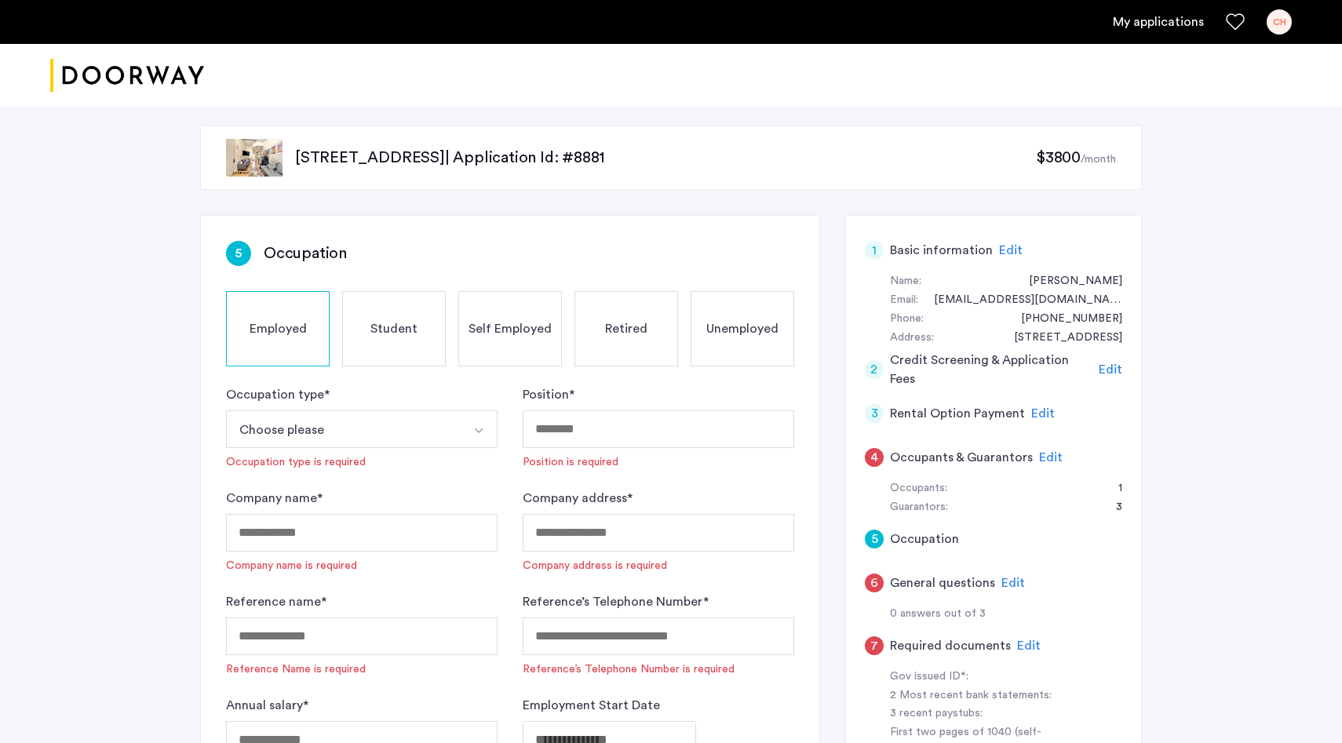
click at [481, 423] on button "Select option" at bounding box center [479, 429] width 38 height 38
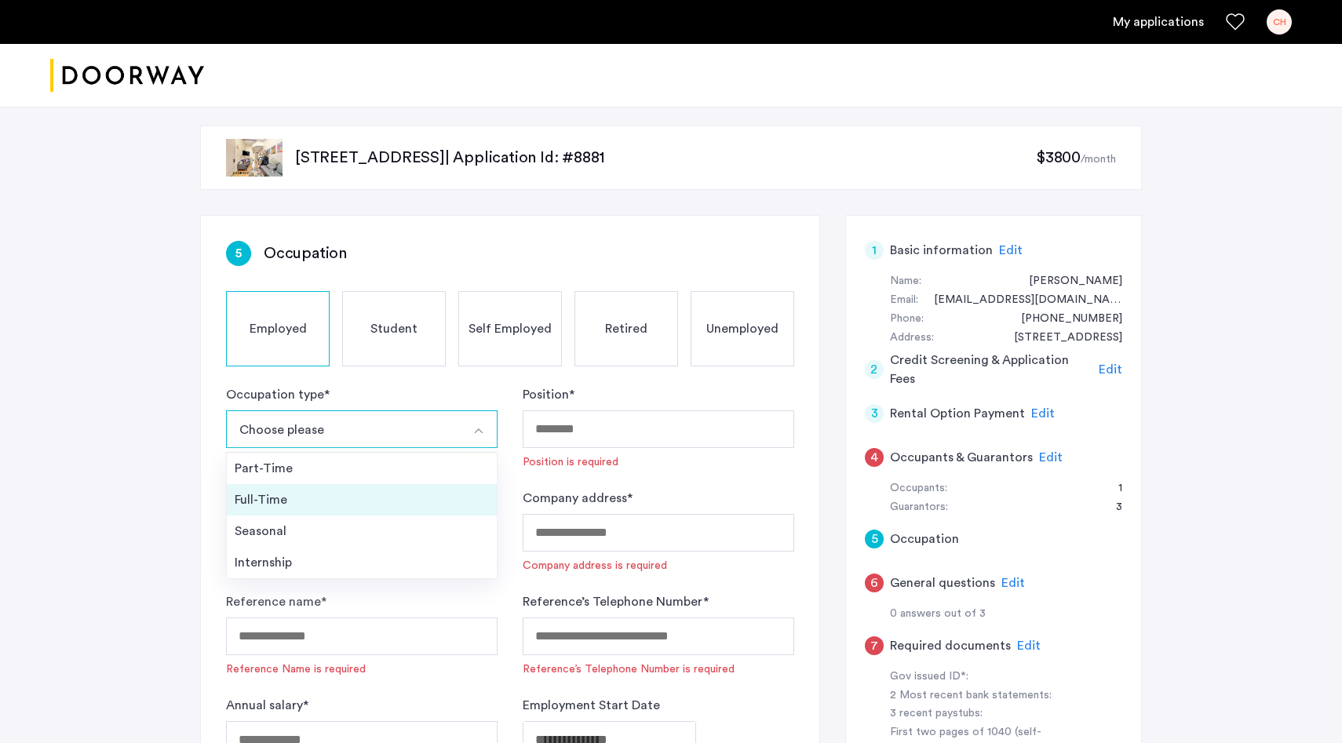
click at [265, 499] on div "Full-Time" at bounding box center [362, 500] width 254 height 19
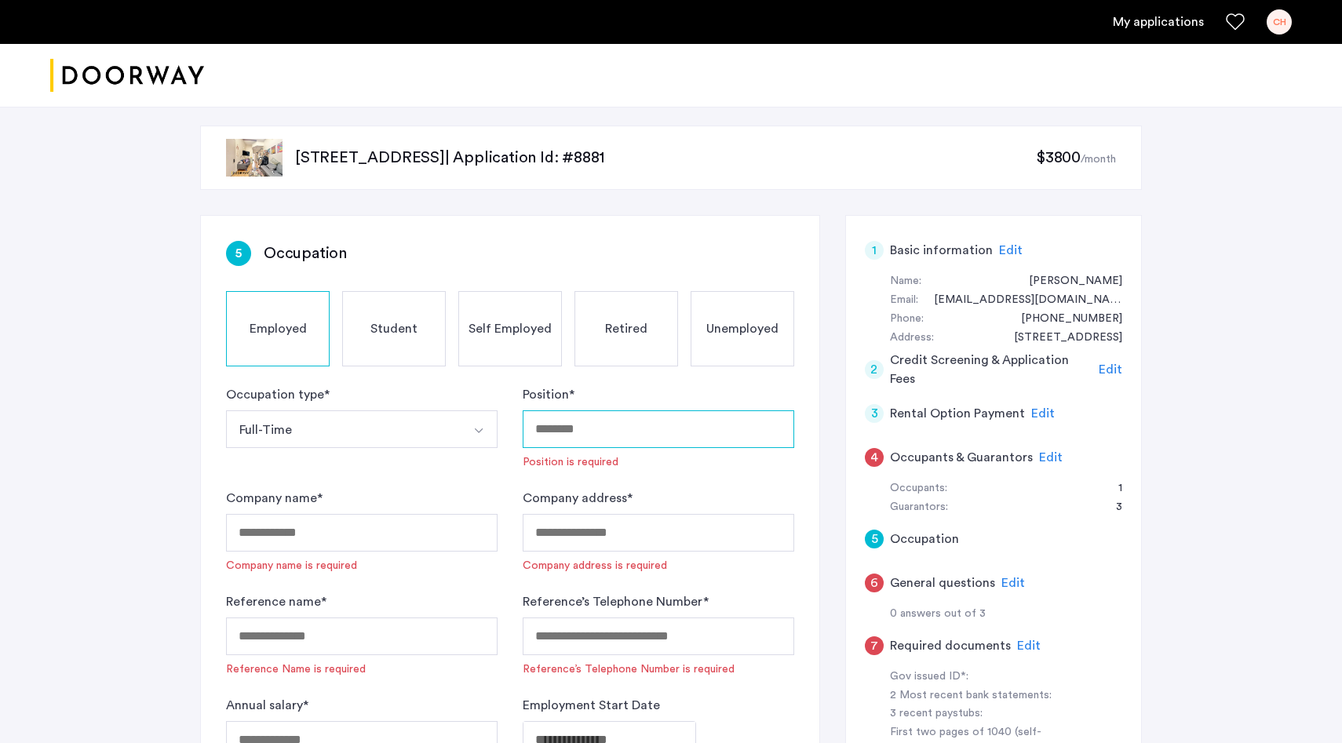
click at [582, 416] on input "Position *" at bounding box center [659, 429] width 272 height 38
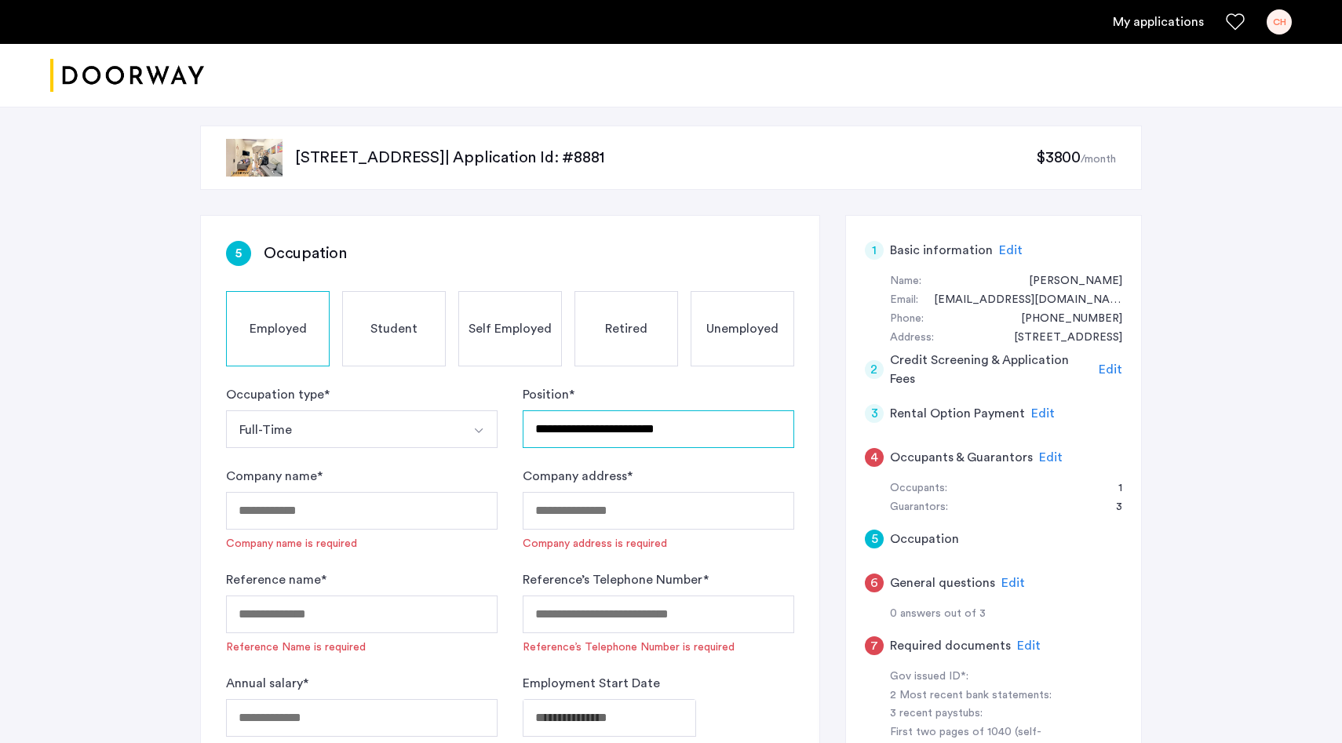
type input "**********"
click at [433, 513] on input "Company name *" at bounding box center [362, 511] width 272 height 38
type input "**********"
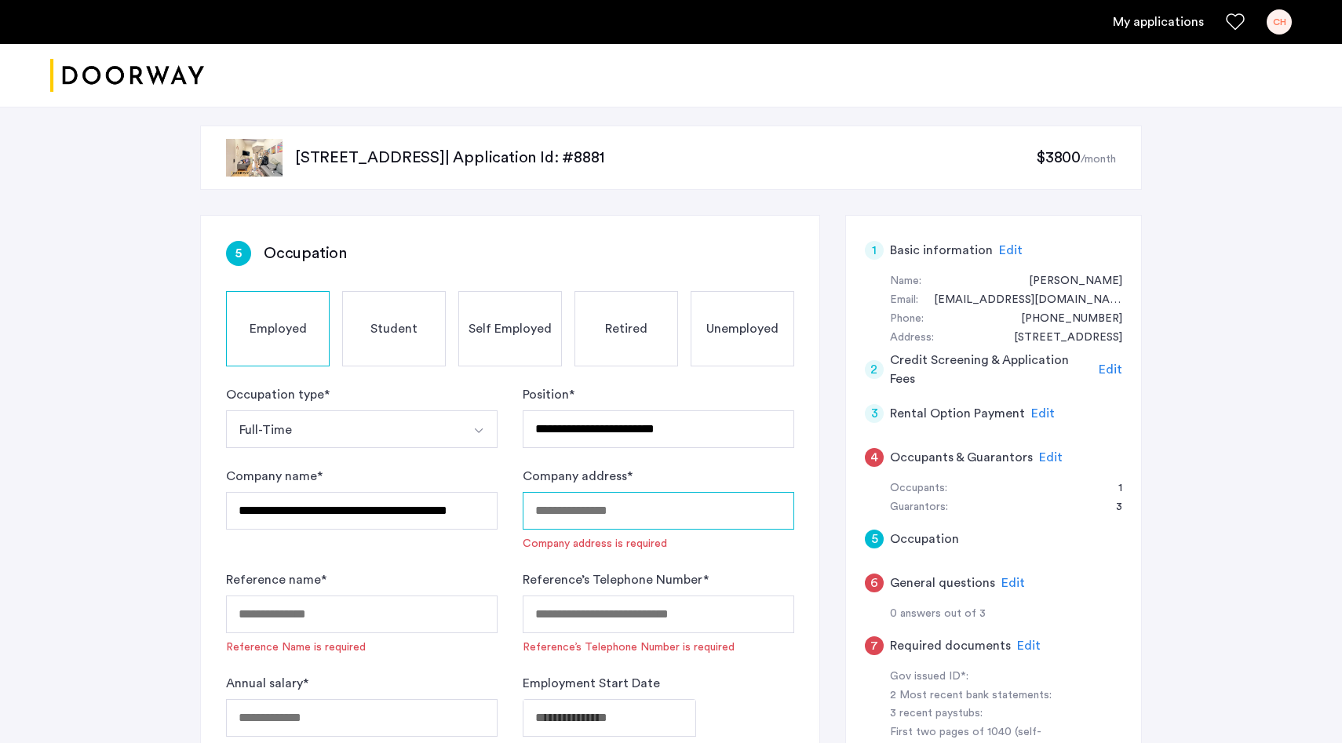
click at [563, 515] on input "Company address *" at bounding box center [659, 511] width 272 height 38
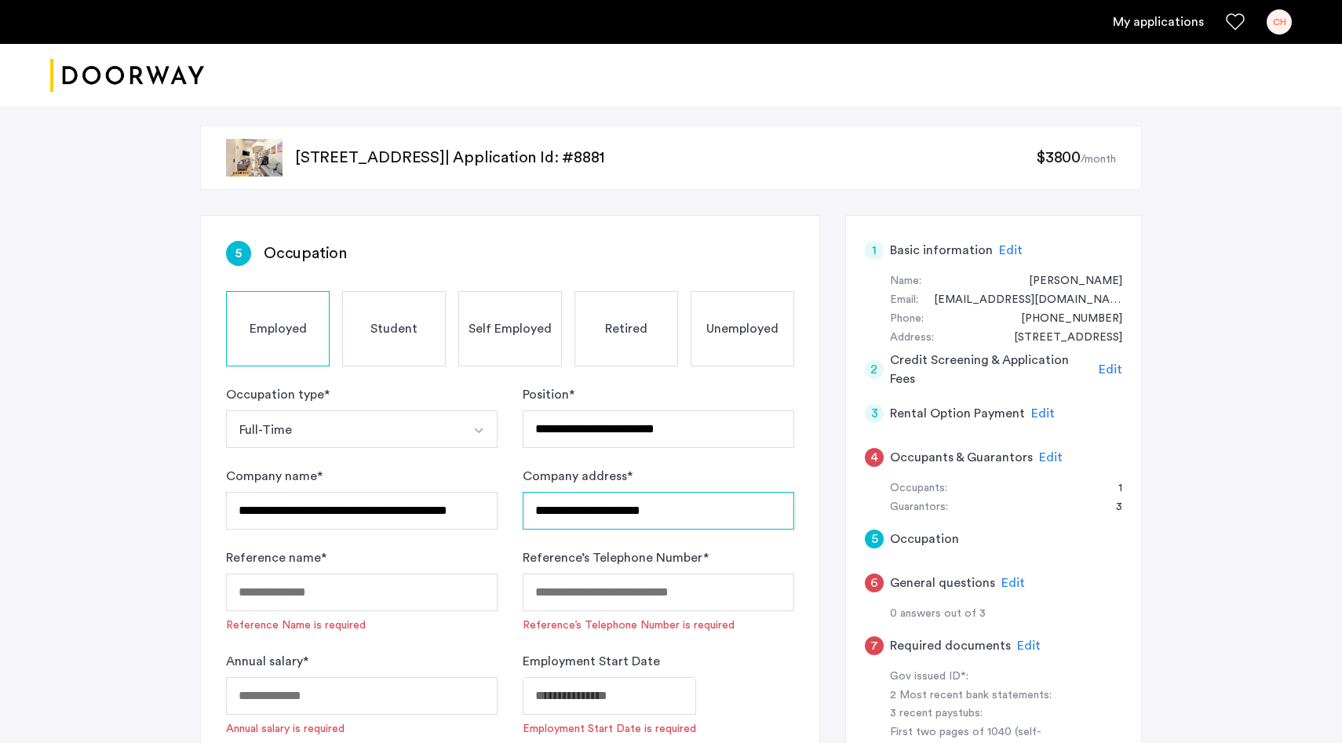
type input "**********"
click at [329, 590] on input "Reference name *" at bounding box center [362, 593] width 272 height 38
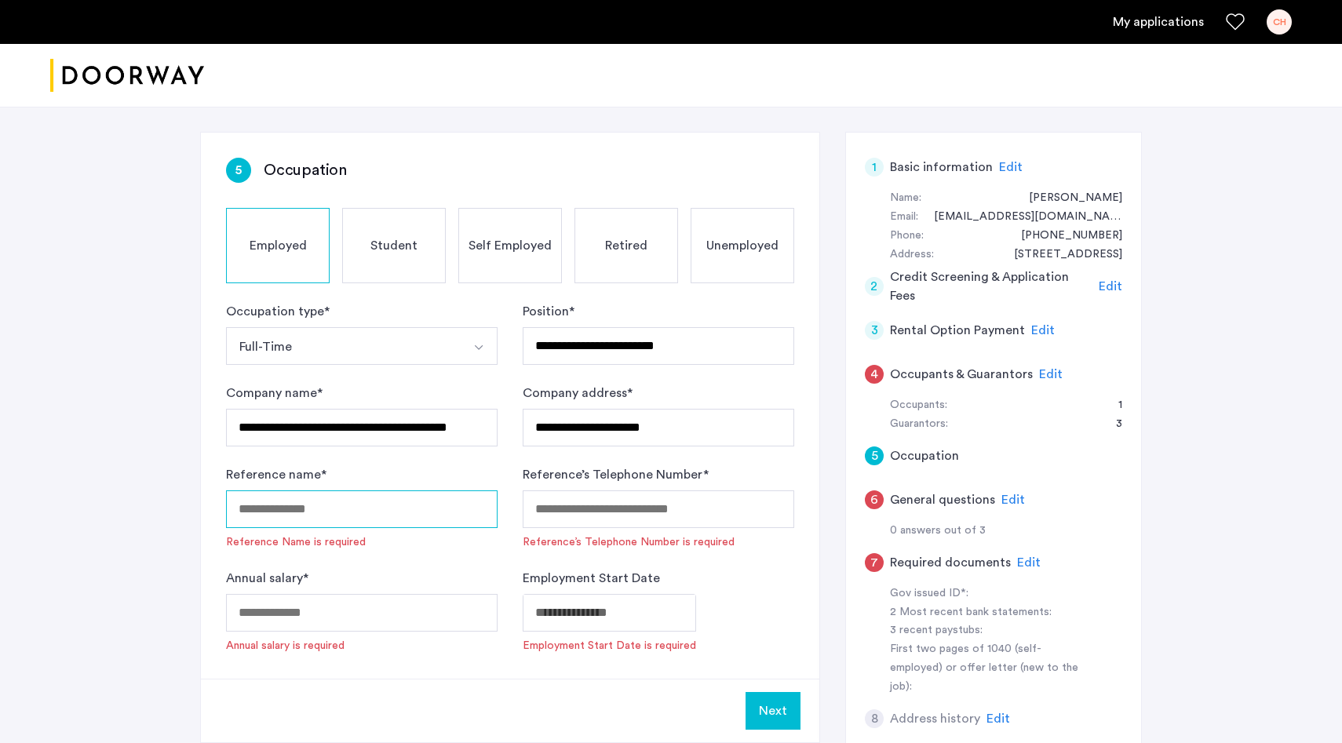
scroll to position [86, 0]
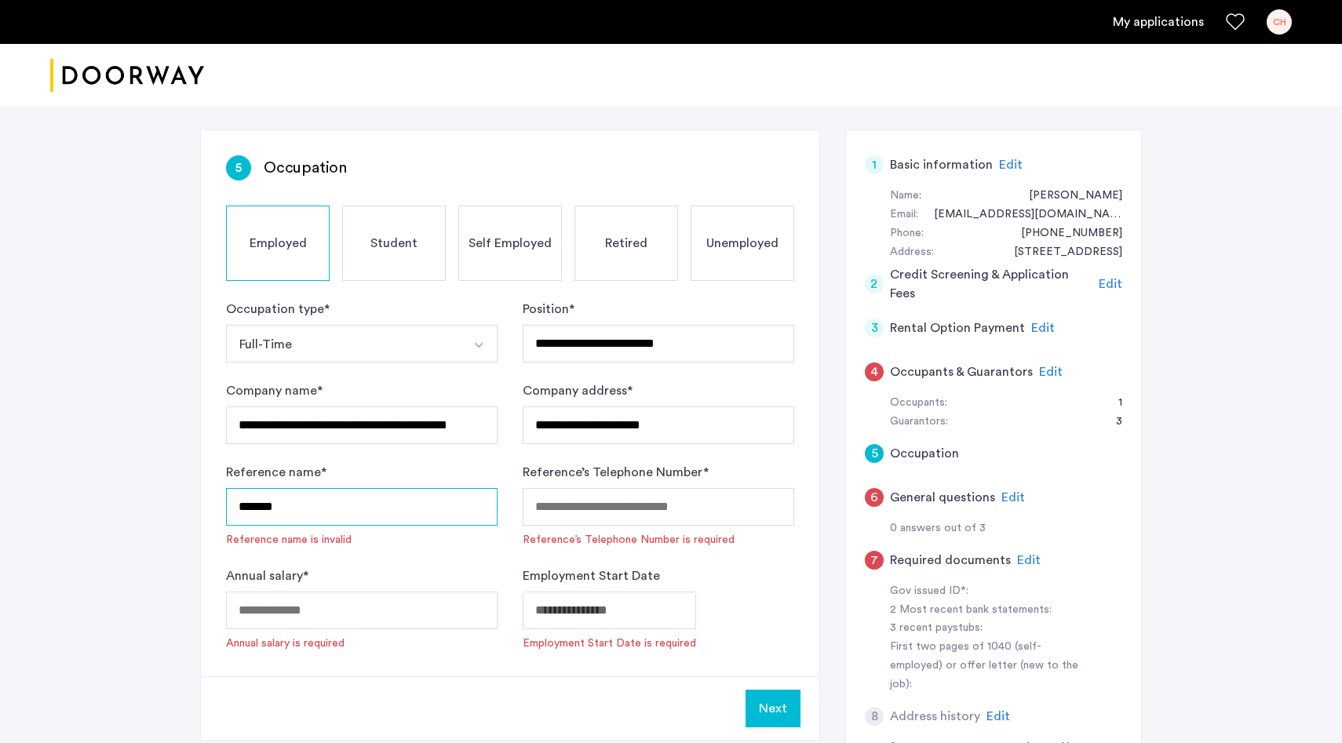
type input "********"
drag, startPoint x: 299, startPoint y: 509, endPoint x: 236, endPoint y: 502, distance: 63.2
click at [236, 502] on input "********" at bounding box center [362, 507] width 272 height 38
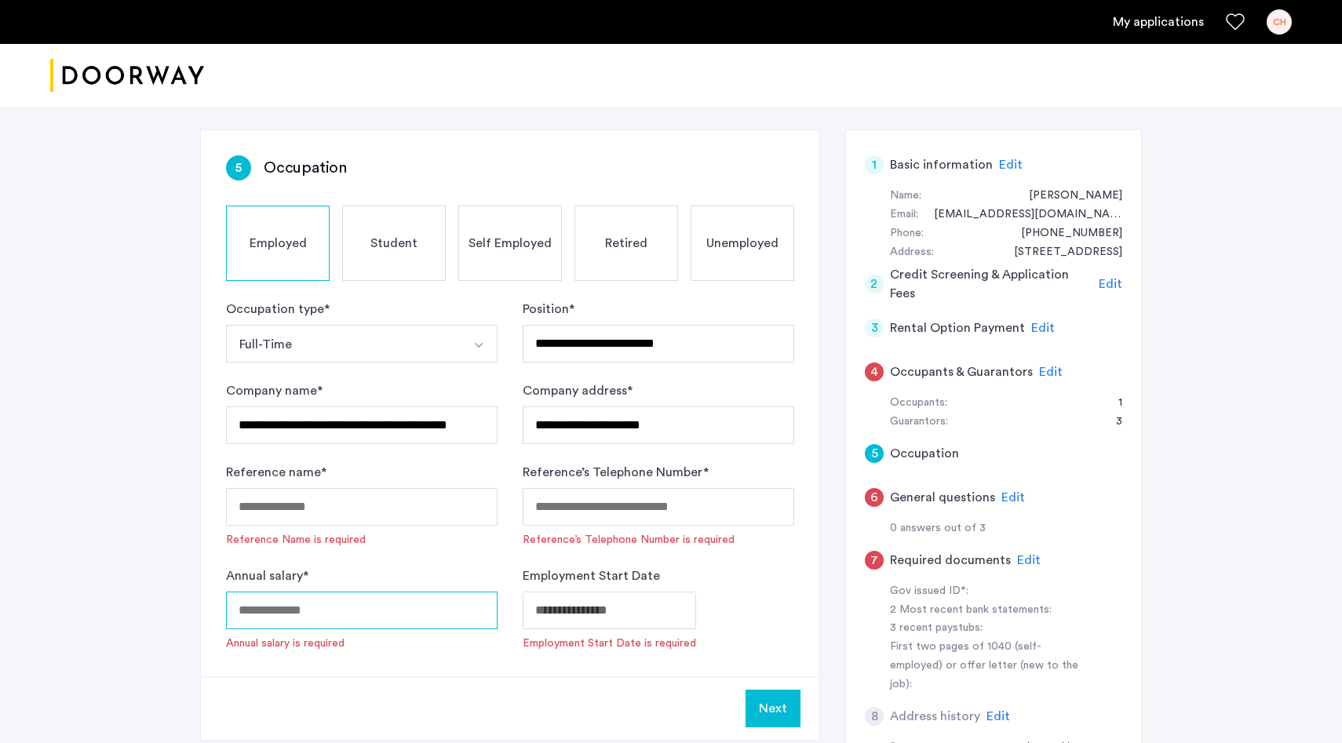
click at [258, 613] on input "Annual salary *" at bounding box center [362, 611] width 272 height 38
type input "******"
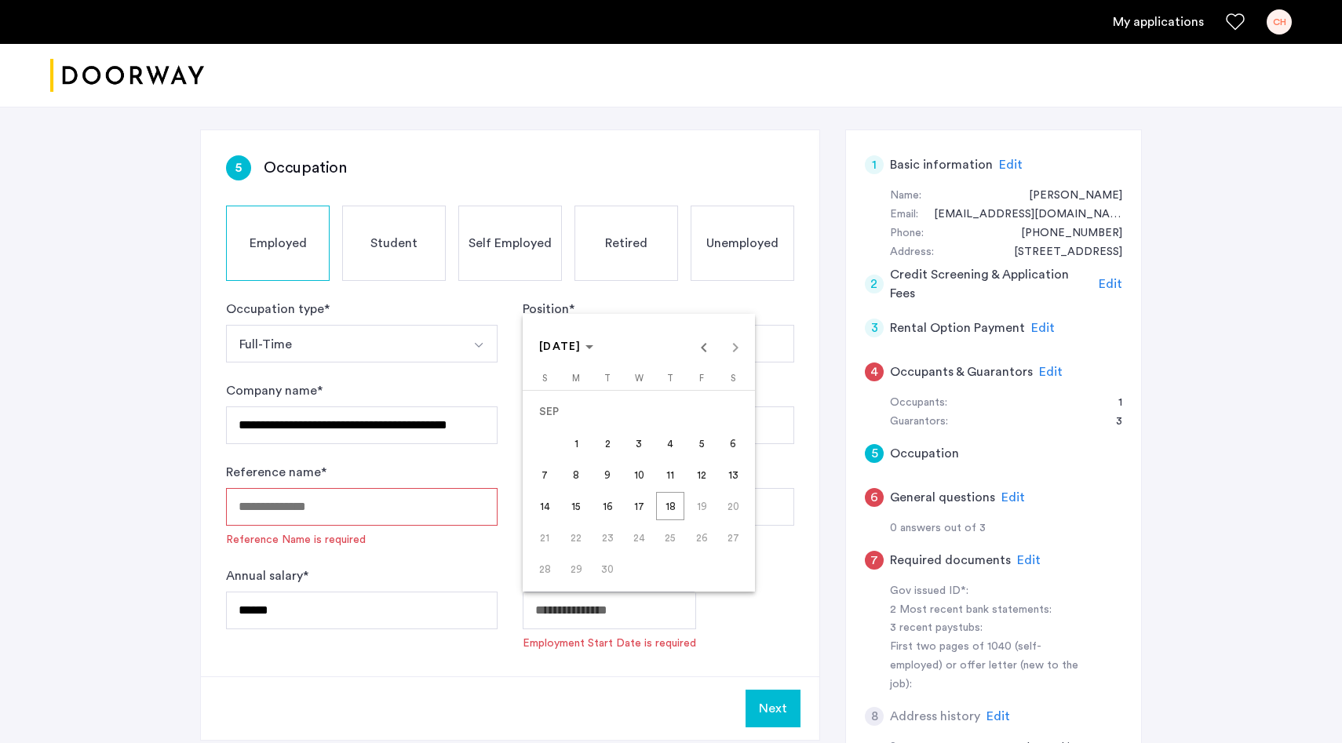
click at [260, 613] on div at bounding box center [671, 371] width 1342 height 743
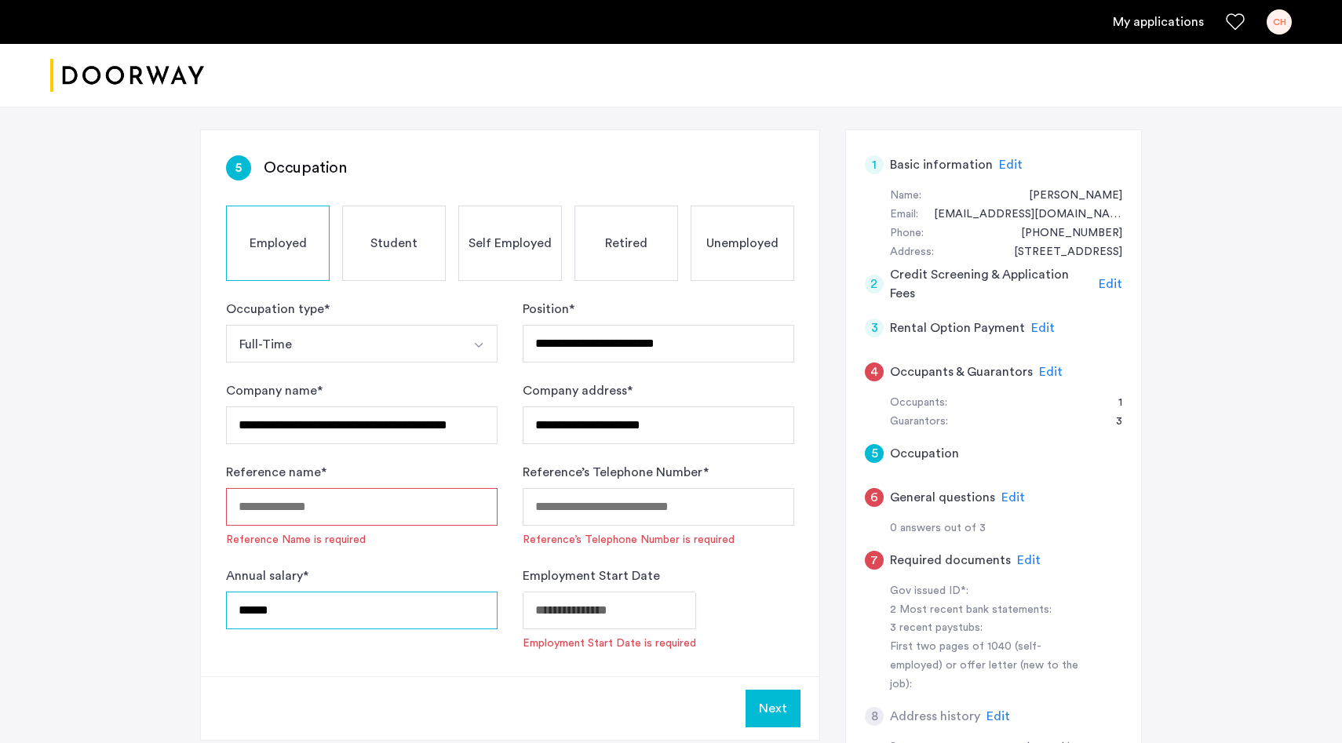
click at [260, 611] on input "******" at bounding box center [362, 611] width 272 height 38
click at [258, 605] on input "******" at bounding box center [362, 611] width 272 height 38
click at [287, 606] on input "******" at bounding box center [362, 611] width 272 height 38
type input "*"
type input "******"
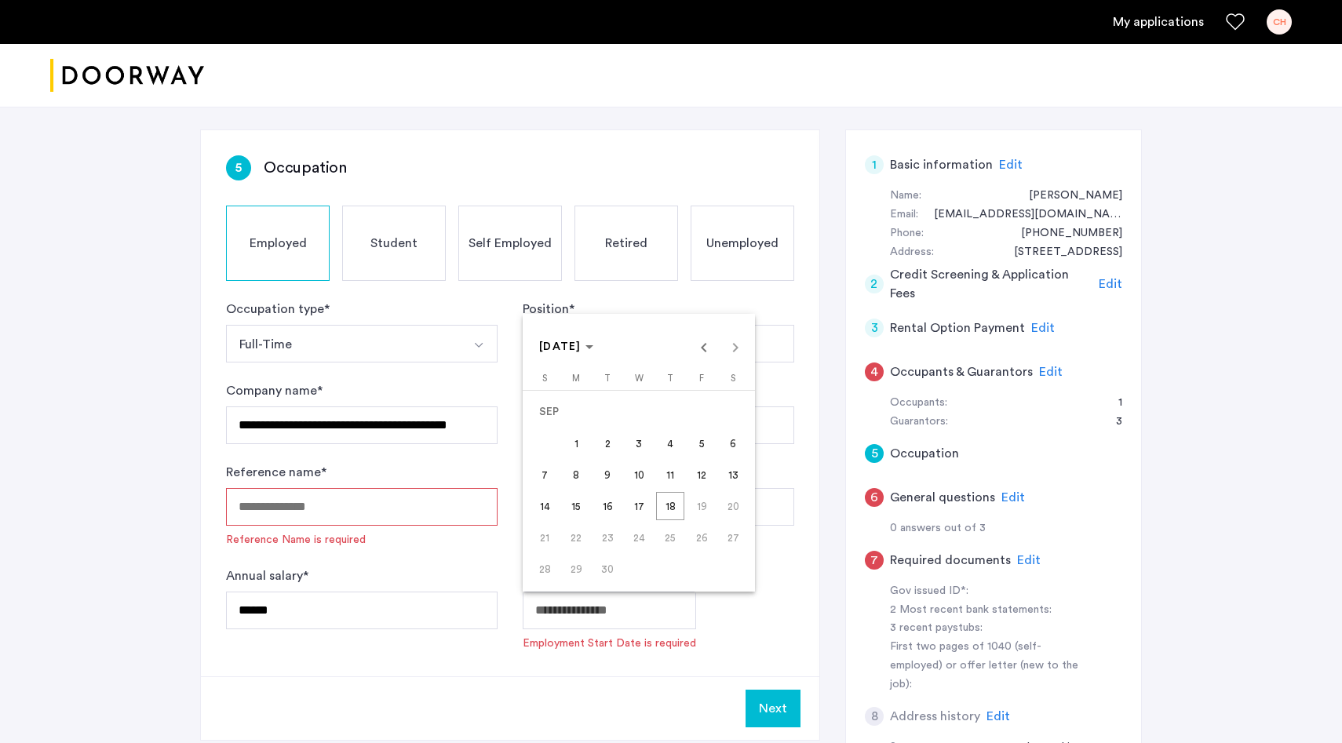
click at [565, 608] on body "**********" at bounding box center [671, 285] width 1342 height 743
click at [704, 349] on span "Previous month" at bounding box center [703, 346] width 31 height 31
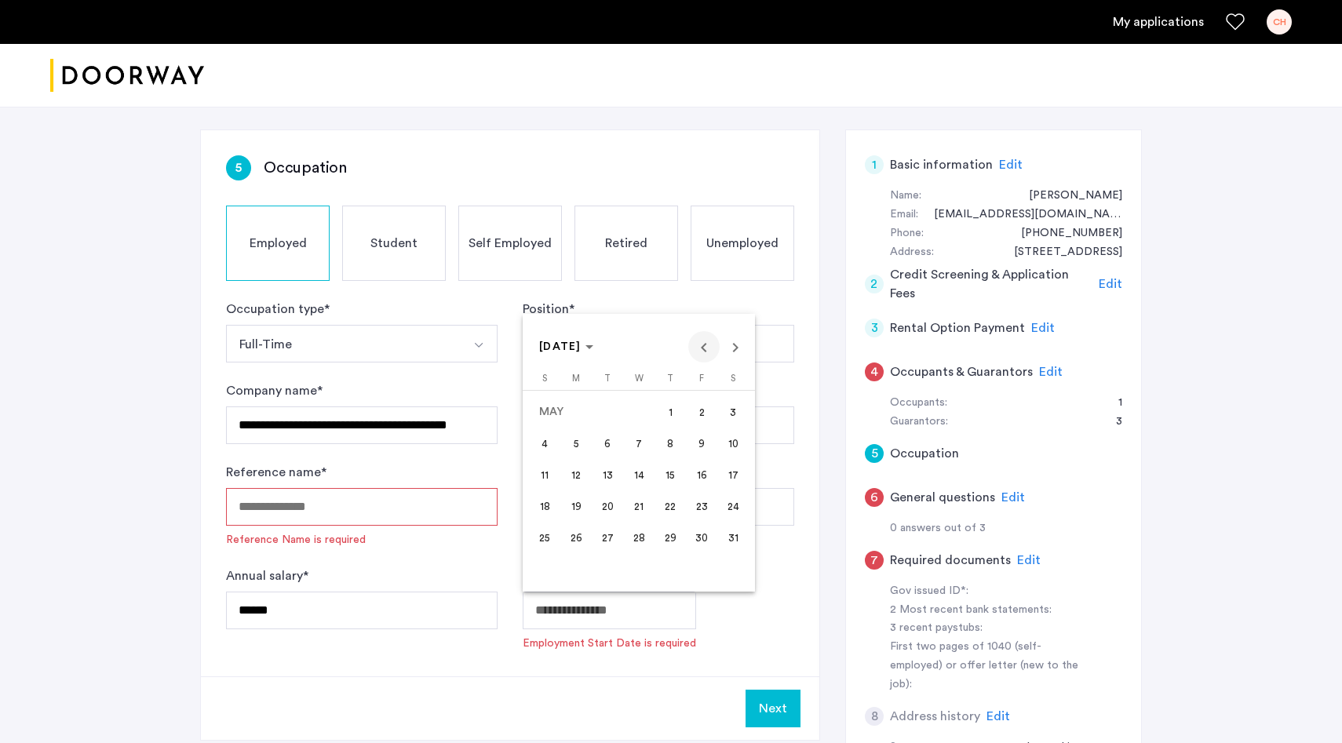
click at [704, 349] on span "Previous month" at bounding box center [703, 346] width 31 height 31
click at [701, 346] on span "Previous month" at bounding box center [703, 346] width 31 height 31
click at [734, 414] on span "1" at bounding box center [733, 412] width 28 height 28
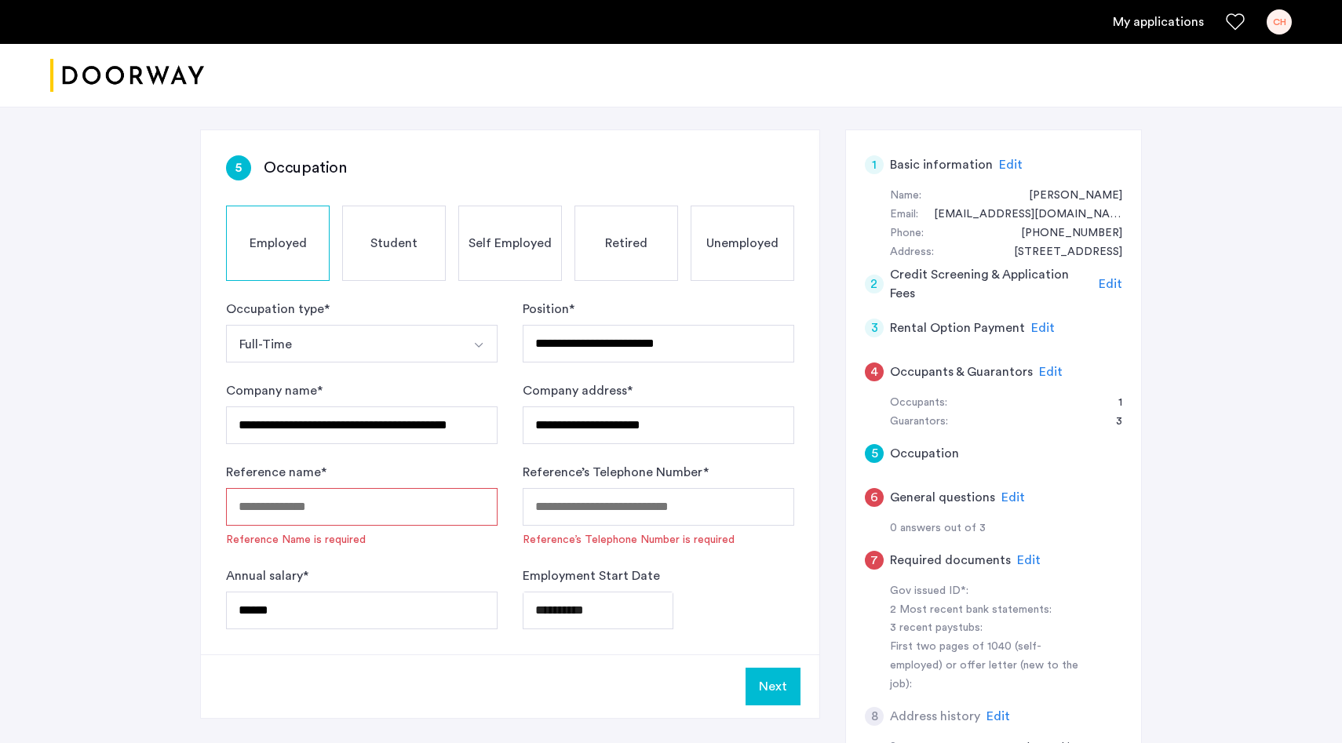
click at [618, 599] on body "**********" at bounding box center [671, 285] width 1342 height 743
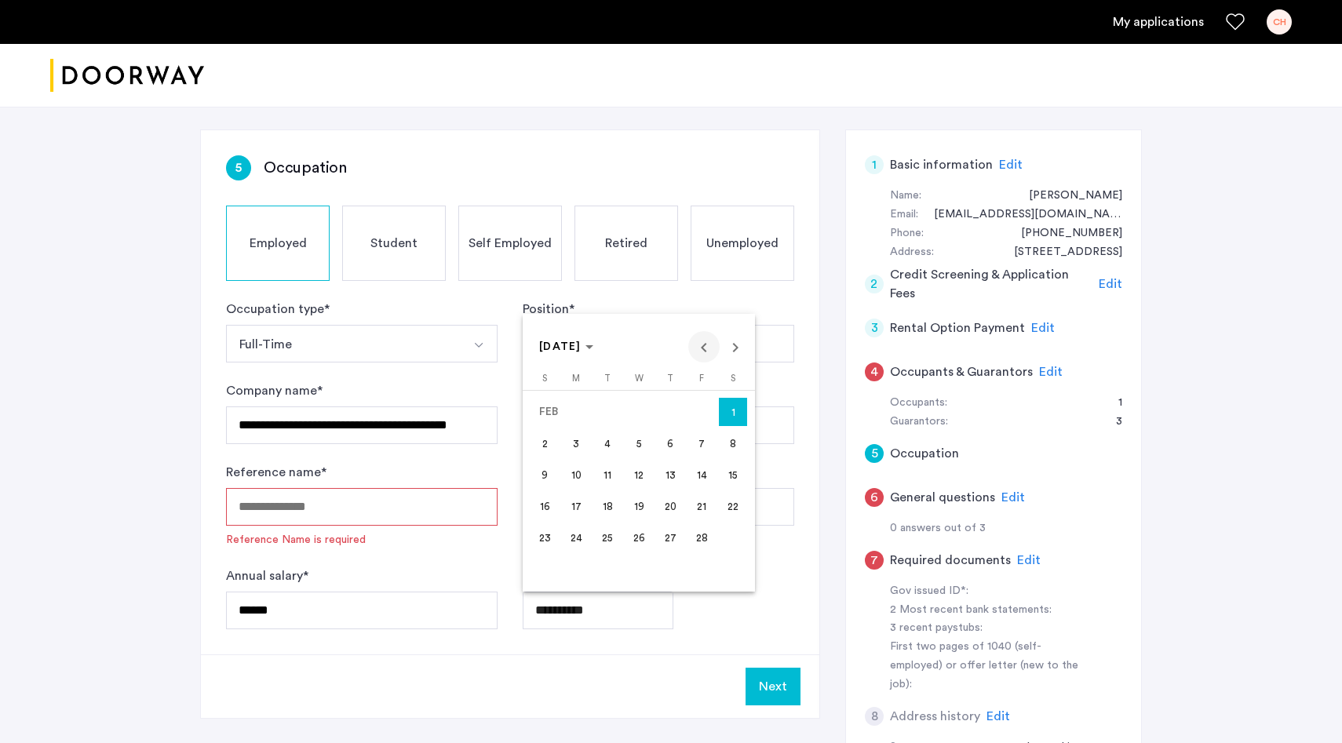
click at [701, 345] on span "Previous month" at bounding box center [703, 346] width 31 height 31
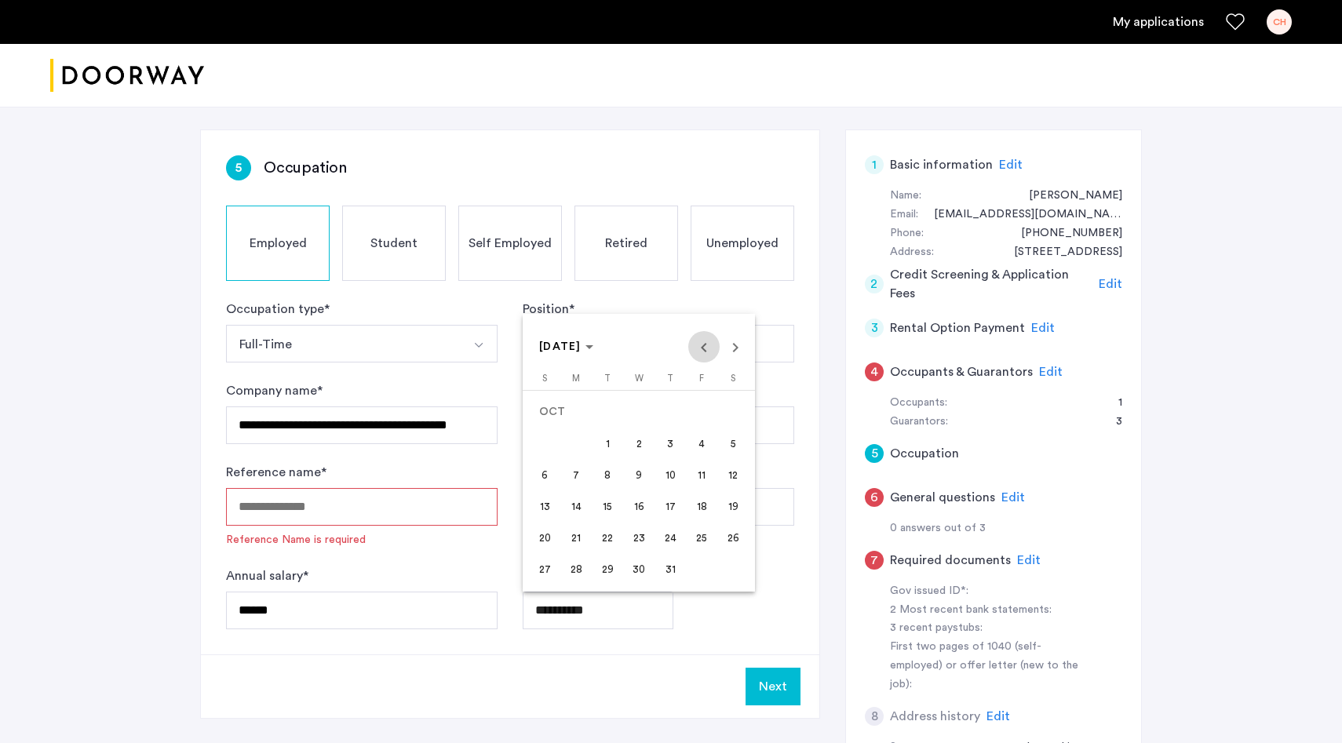
click at [701, 345] on span "Previous month" at bounding box center [703, 346] width 31 height 31
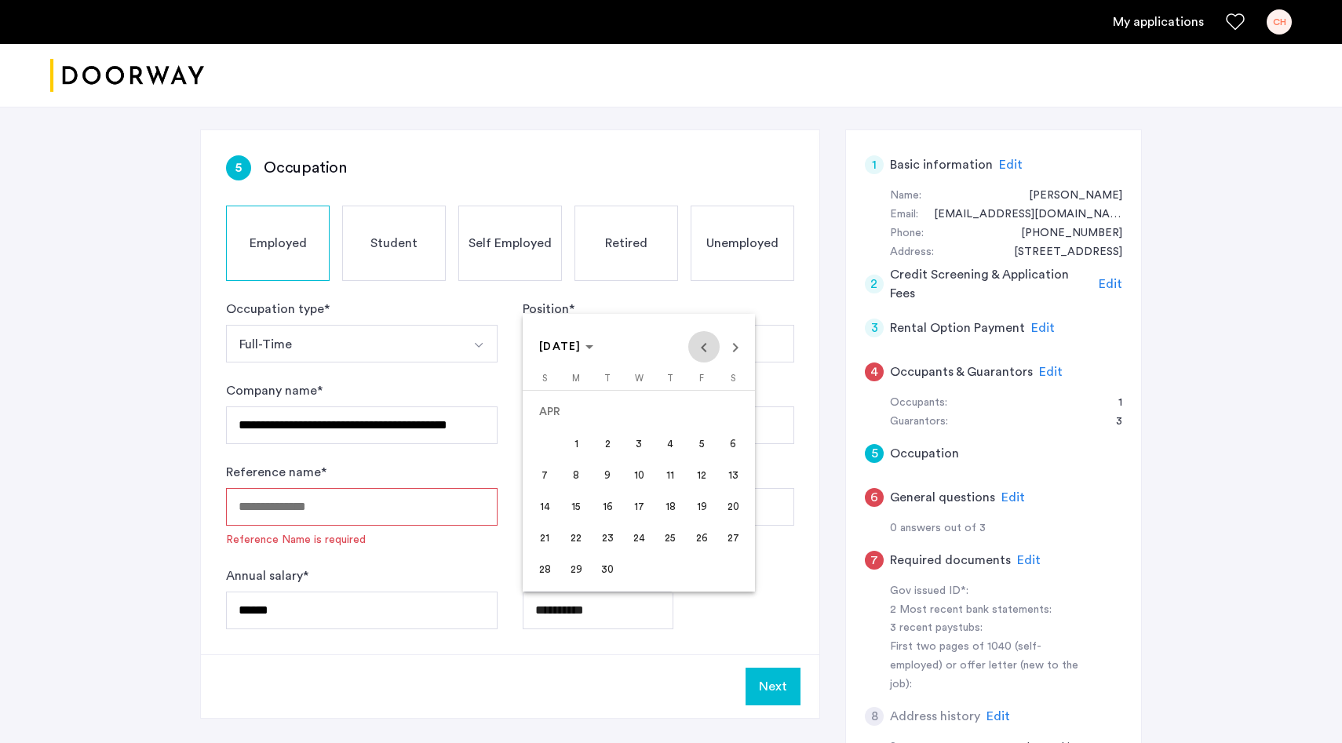
click at [701, 345] on span "Previous month" at bounding box center [703, 346] width 31 height 31
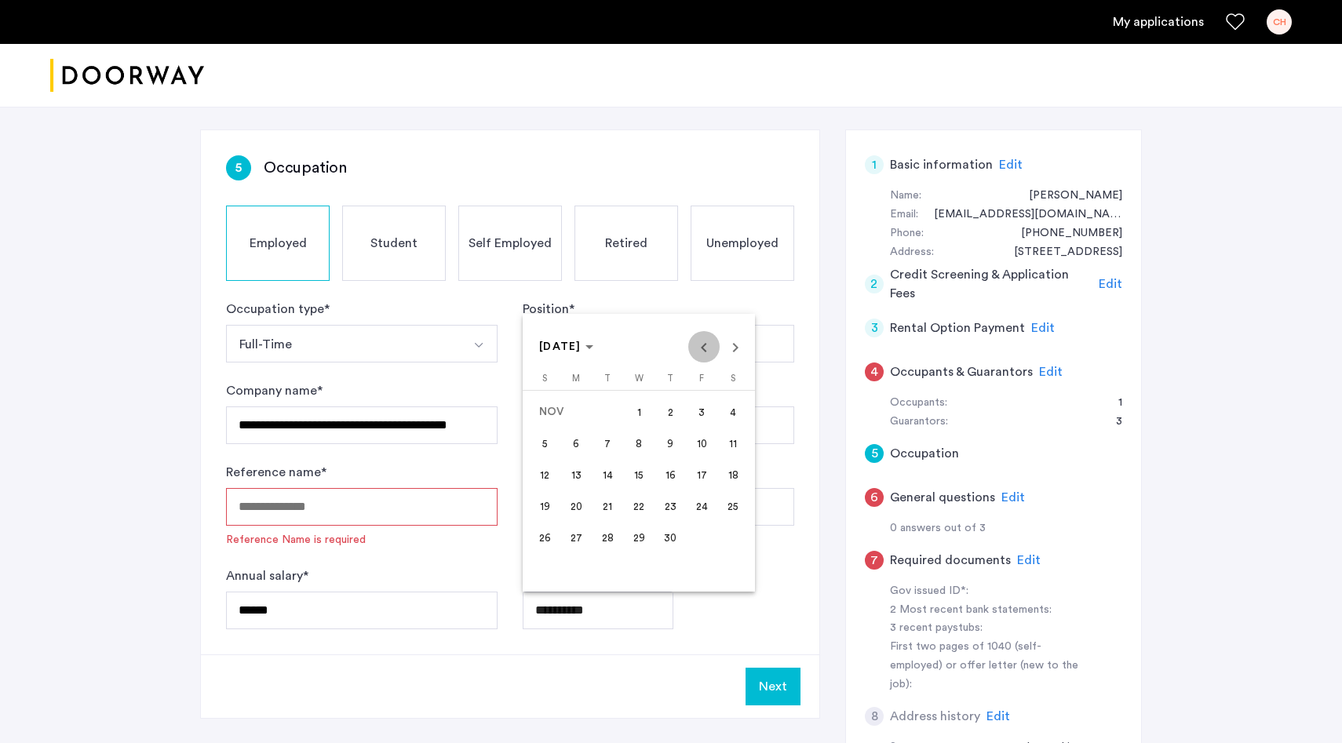
click at [701, 345] on span "Previous month" at bounding box center [703, 346] width 31 height 31
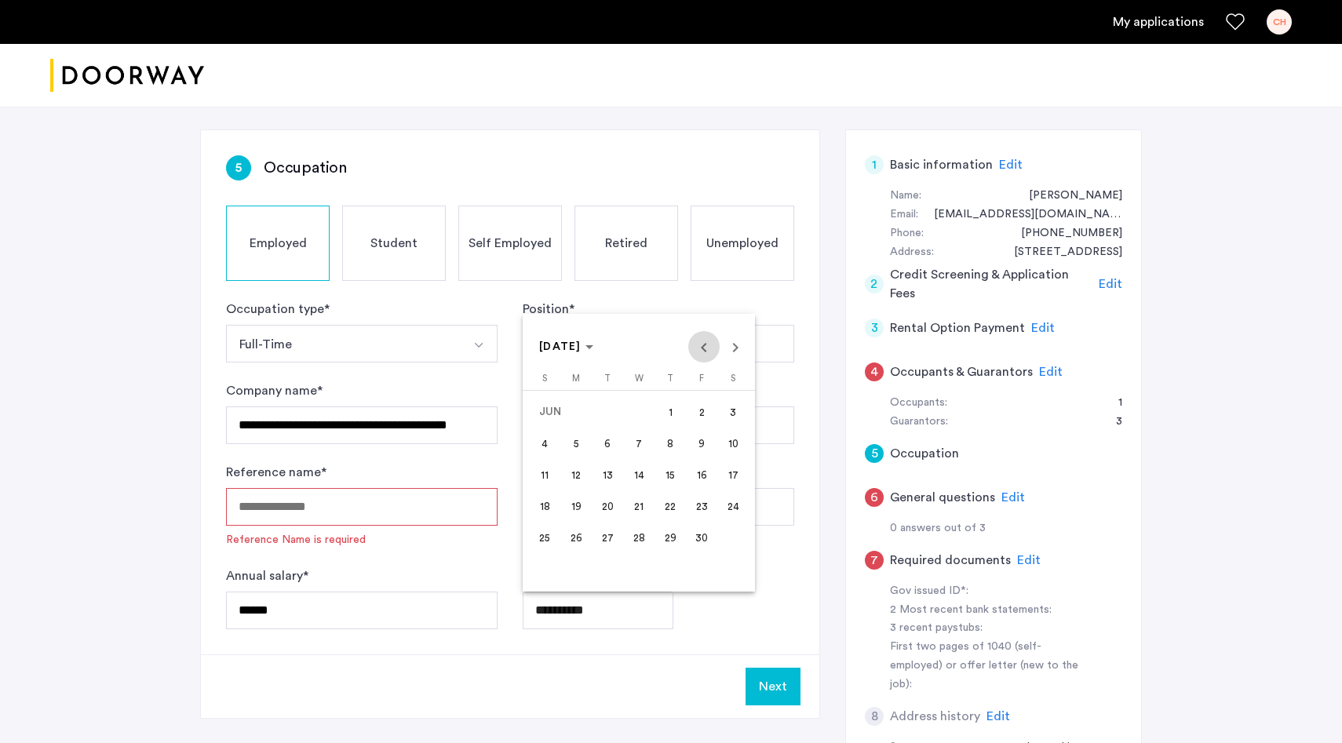
click at [701, 345] on span "Previous month" at bounding box center [703, 346] width 31 height 31
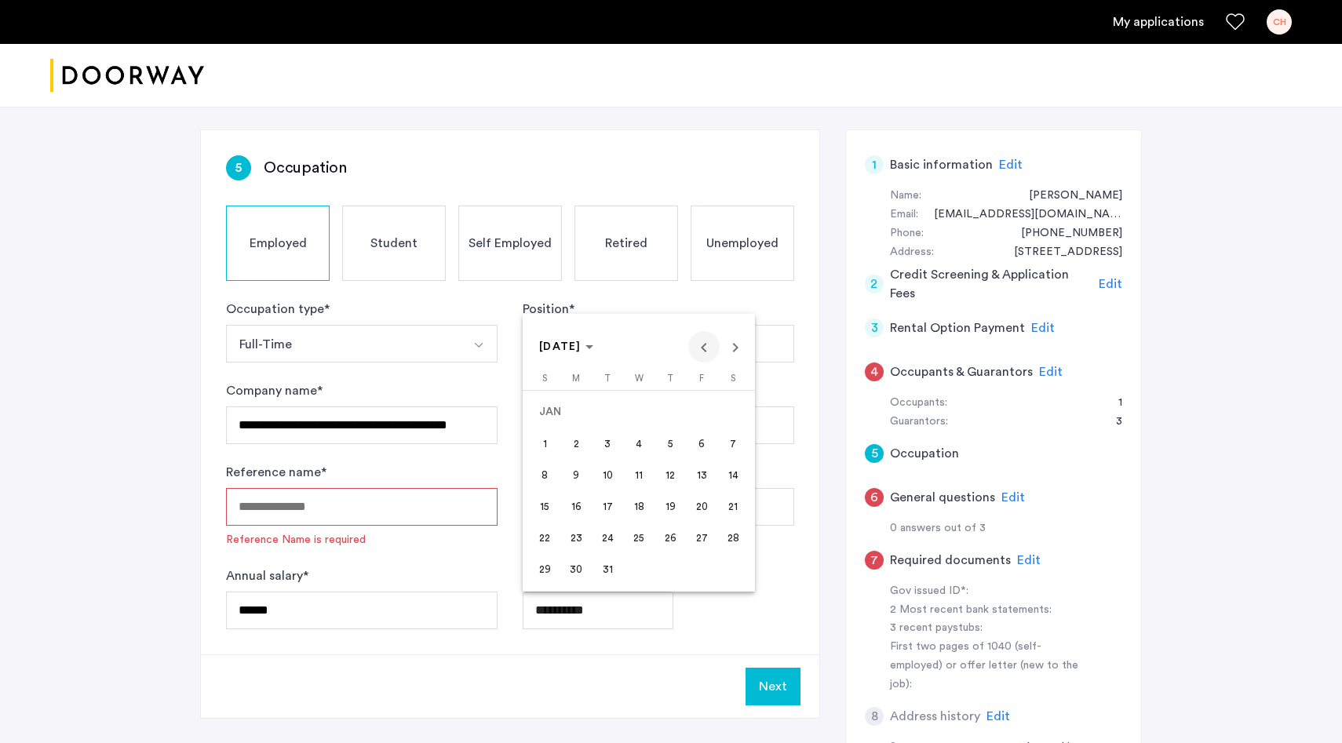
click at [701, 345] on span "Previous month" at bounding box center [703, 346] width 31 height 31
click at [596, 612] on div at bounding box center [671, 371] width 1342 height 743
click at [593, 610] on body "**********" at bounding box center [671, 285] width 1342 height 743
click at [699, 348] on span "Previous month" at bounding box center [703, 346] width 31 height 31
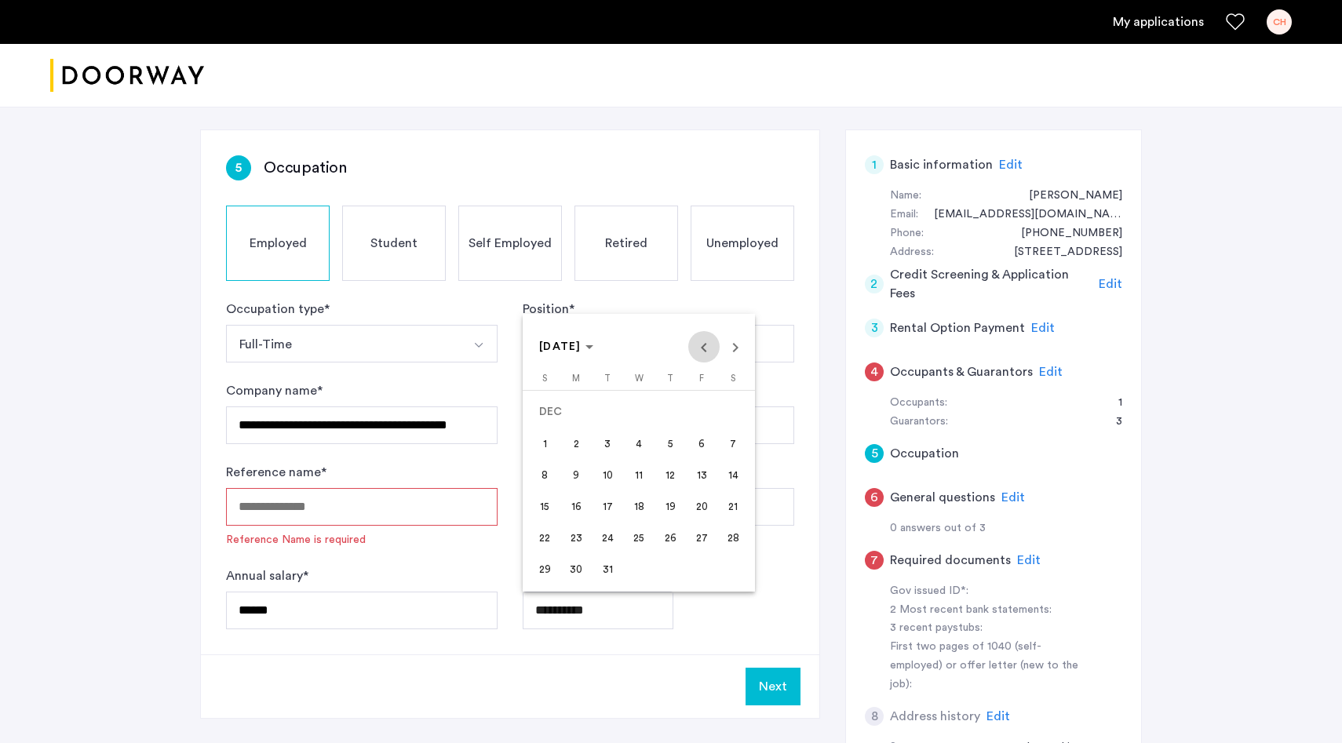
click at [699, 348] on span "Previous month" at bounding box center [703, 346] width 31 height 31
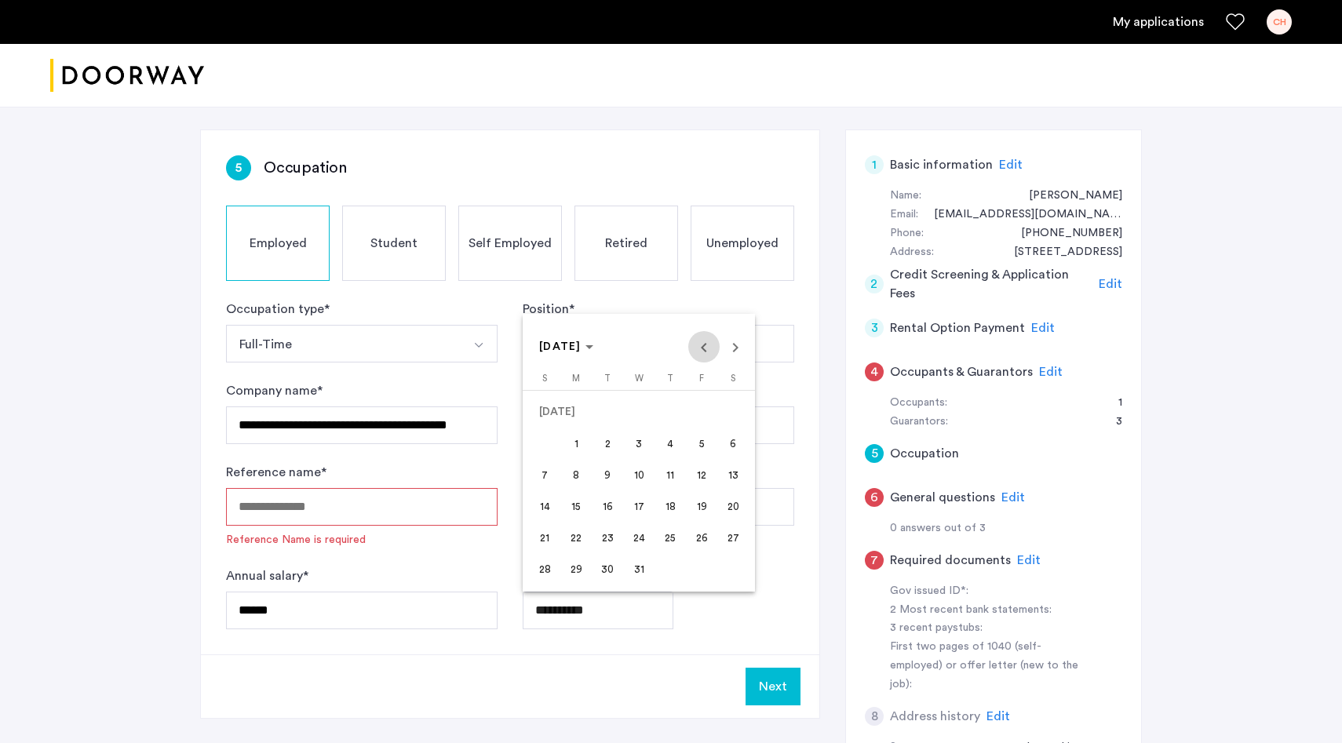
click at [699, 348] on span "Previous month" at bounding box center [703, 346] width 31 height 31
click at [593, 349] on polygon "Choose month and year" at bounding box center [589, 347] width 8 height 4
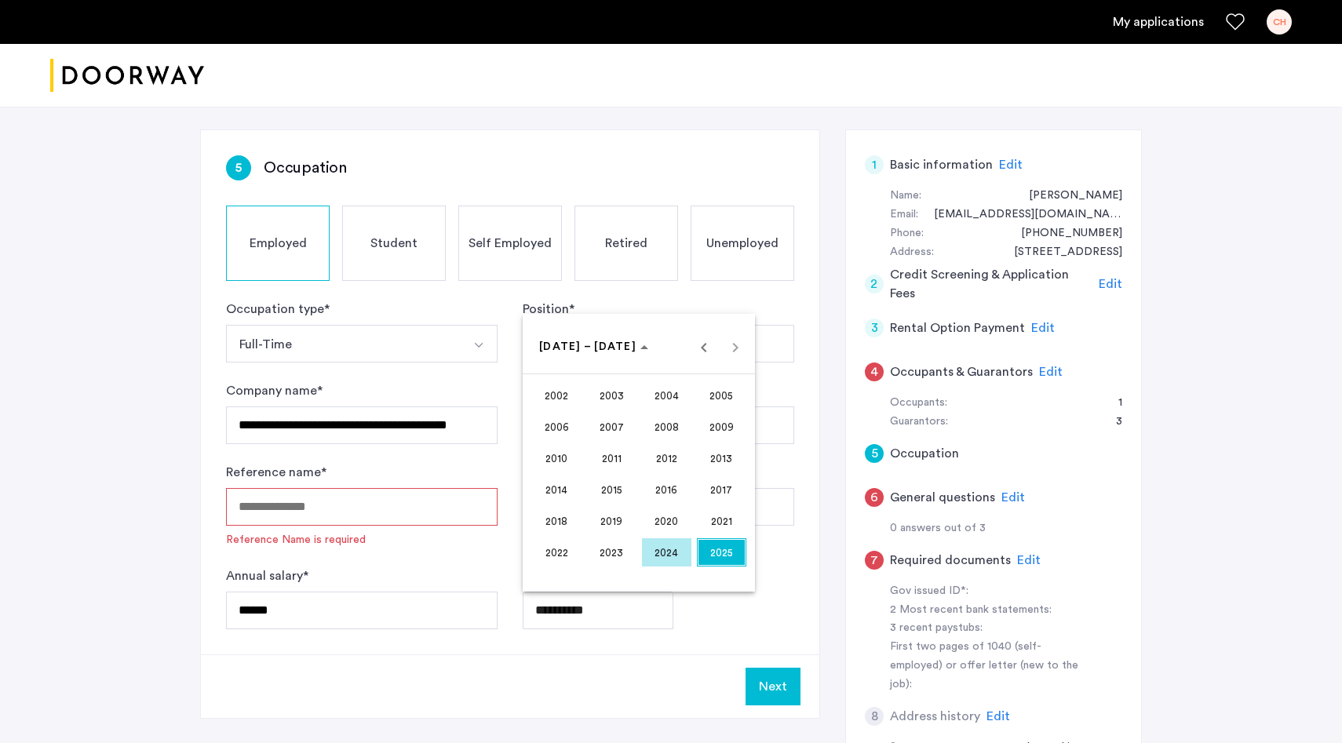
click at [608, 458] on span "2011" at bounding box center [611, 458] width 49 height 28
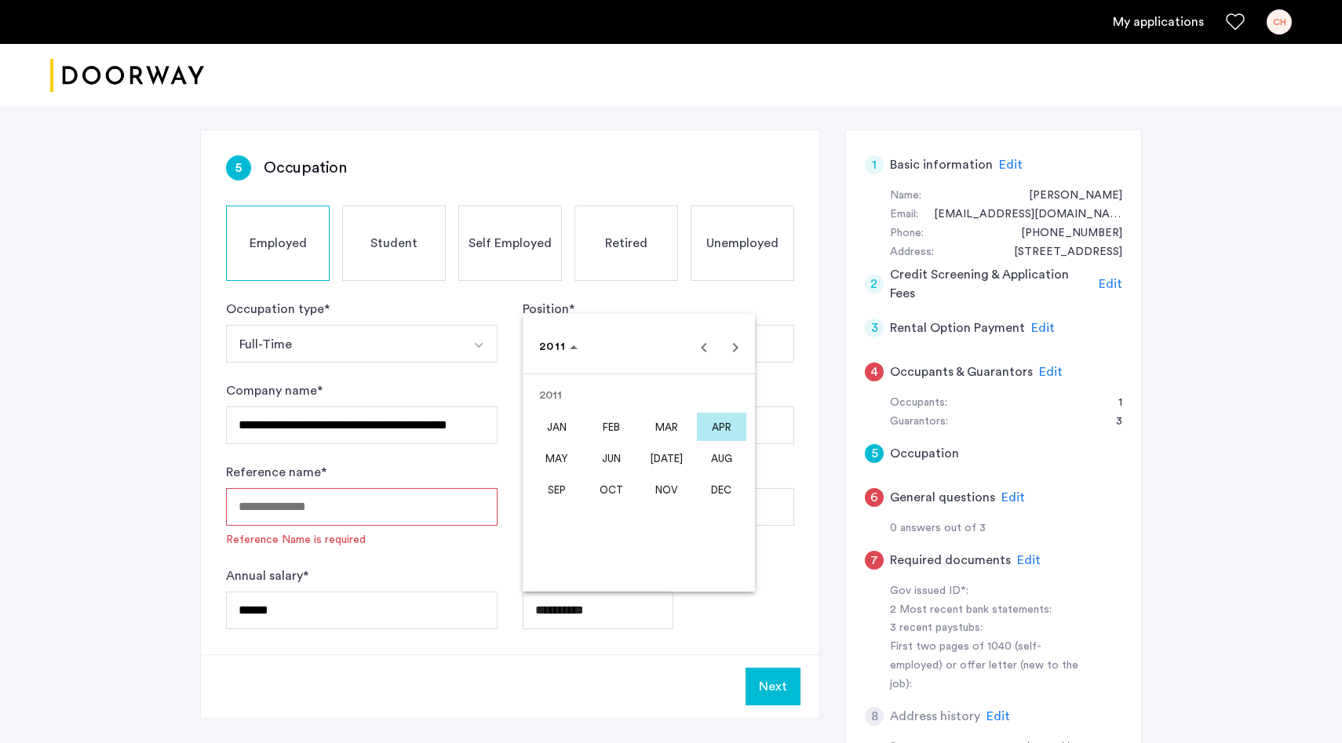
click at [613, 427] on span "FEB" at bounding box center [611, 427] width 49 height 28
click at [612, 443] on span "1" at bounding box center [607, 443] width 28 height 28
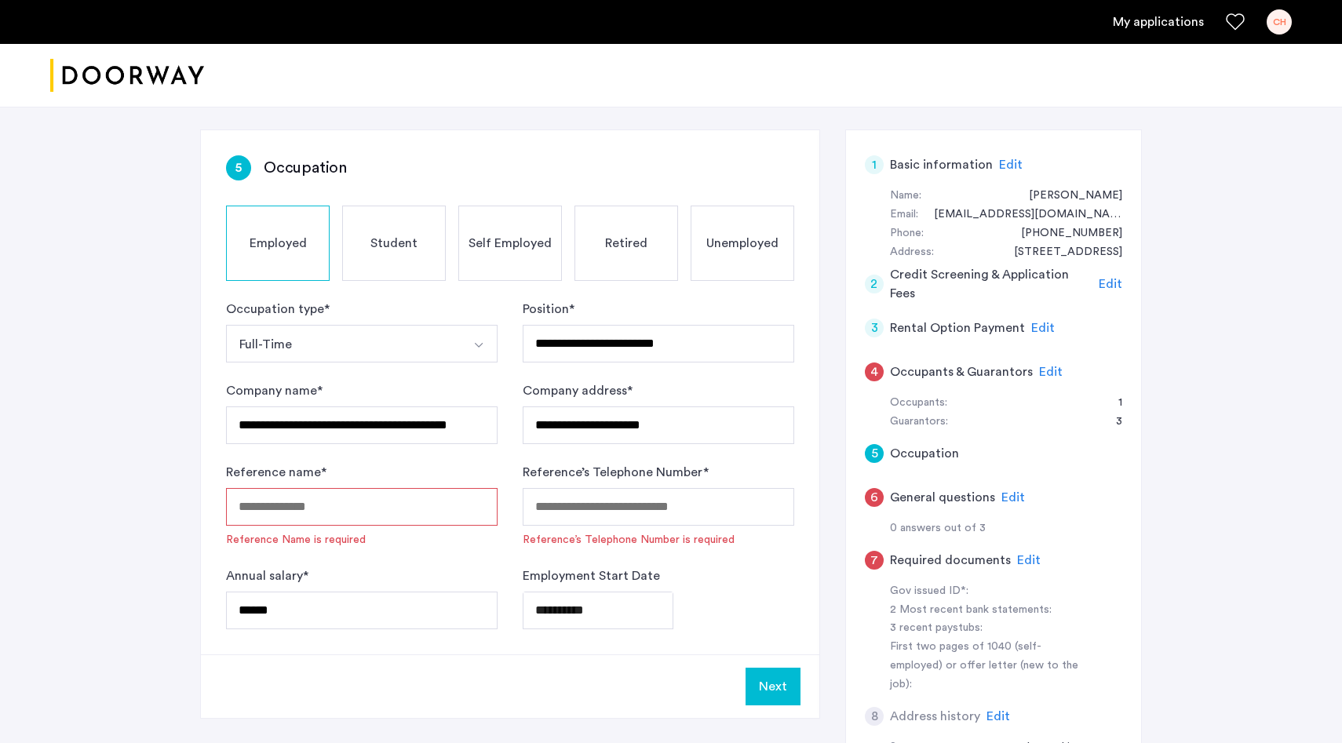
type input "**********"
click at [414, 514] on input "Reference name *" at bounding box center [362, 507] width 272 height 38
click at [364, 504] on input "Reference name *" at bounding box center [362, 507] width 272 height 38
